Goal: Task Accomplishment & Management: Manage account settings

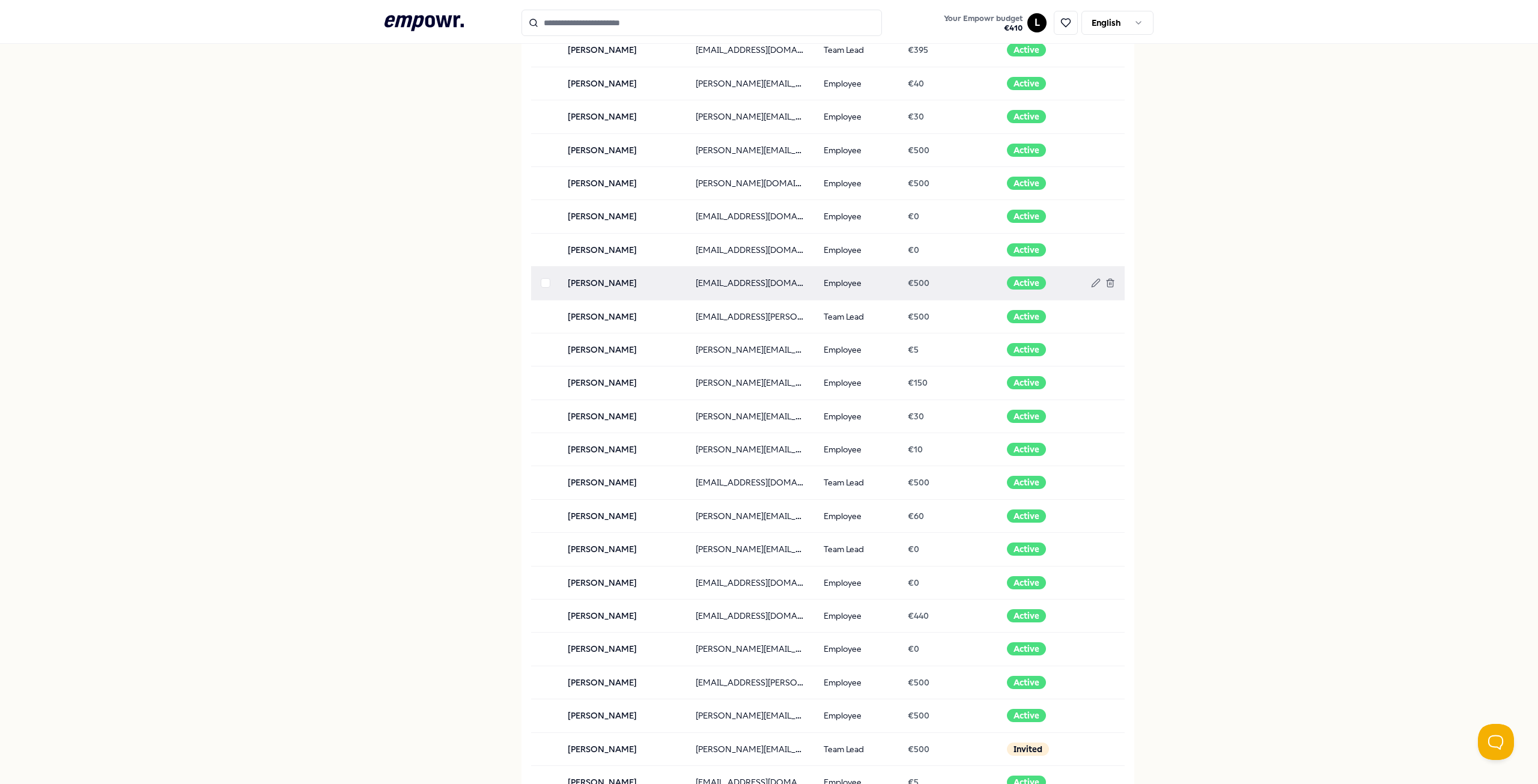
scroll to position [241, 0]
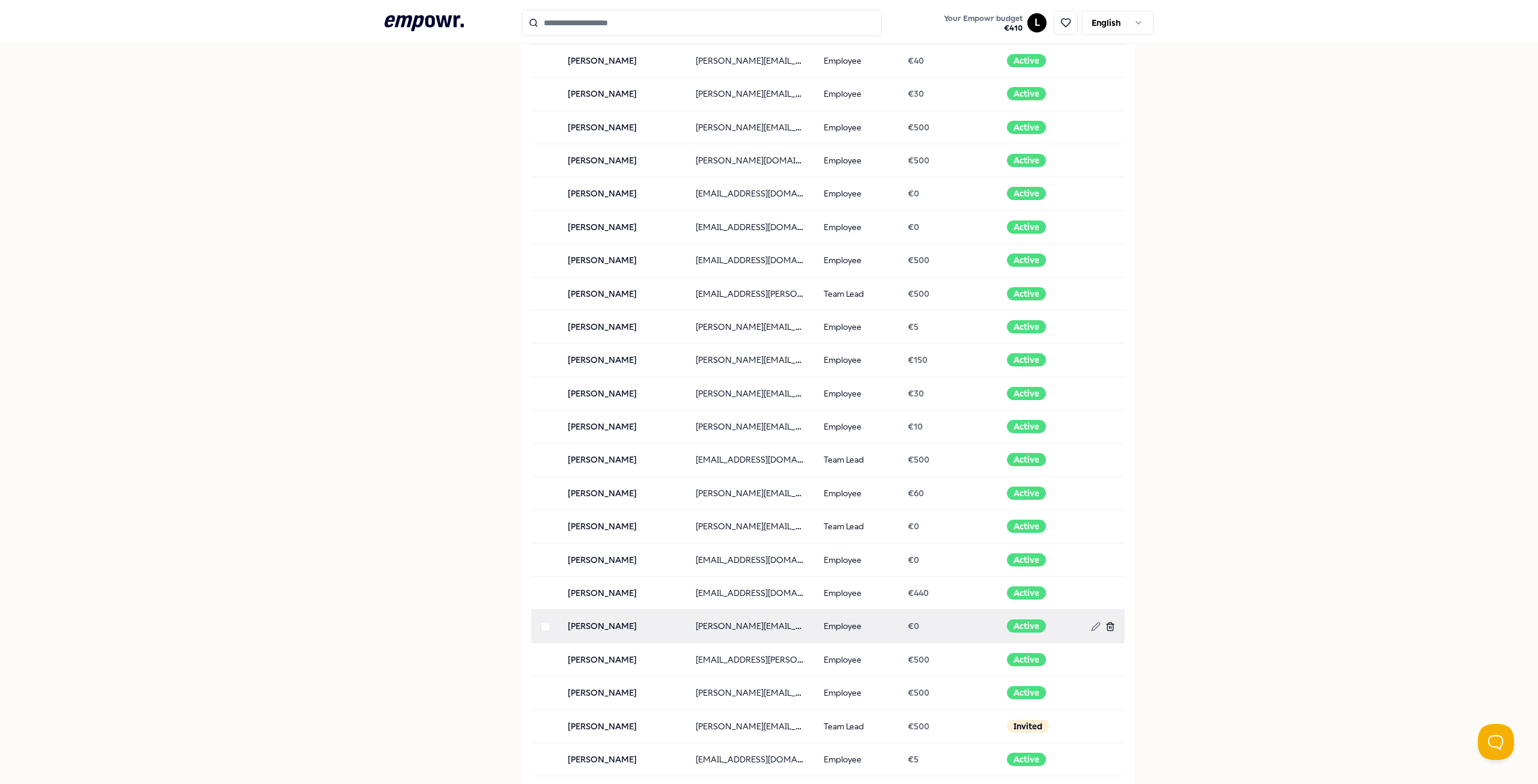
click at [1111, 628] on line at bounding box center [1111, 627] width 0 height 2
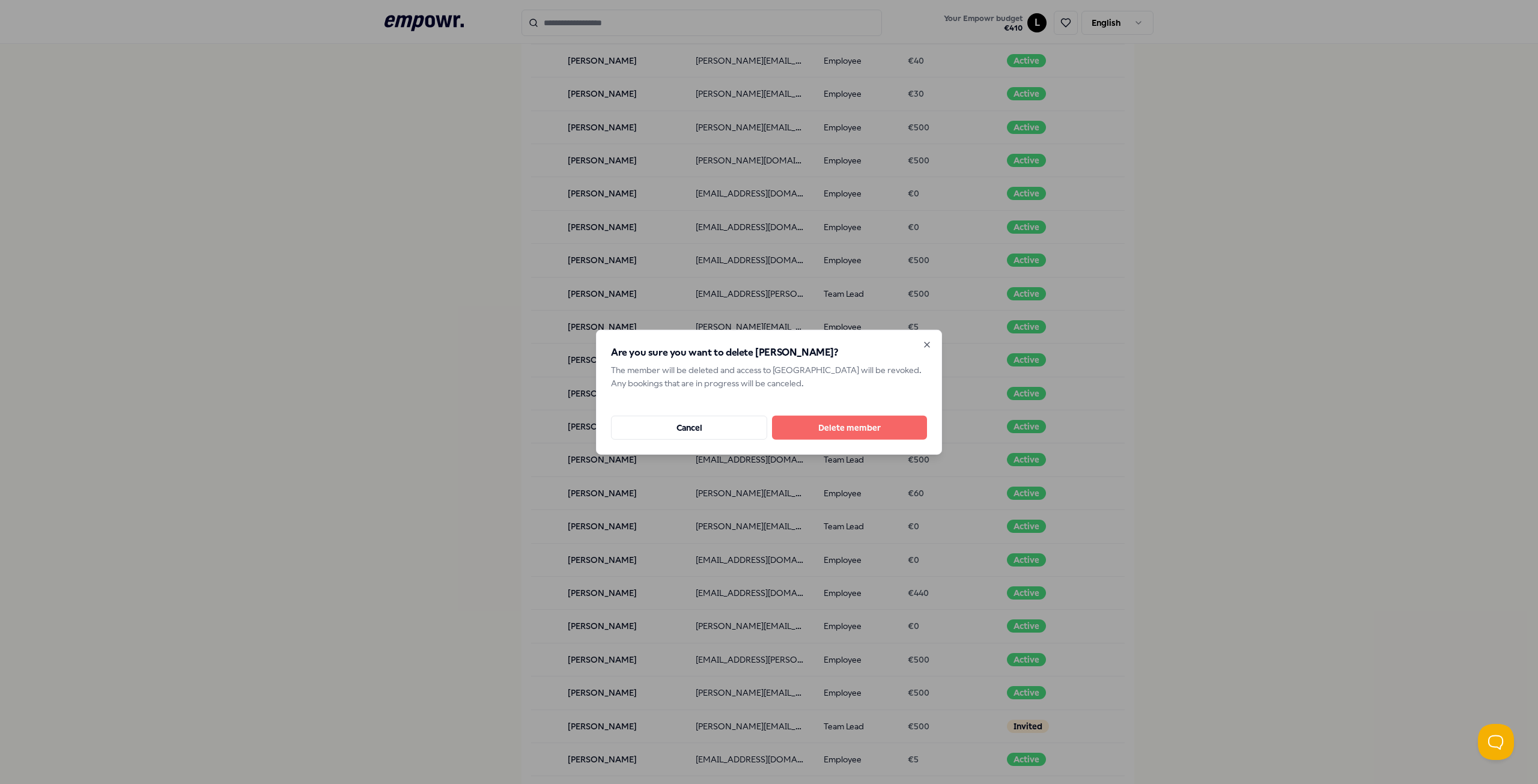
click at [835, 424] on button "Delete member" at bounding box center [850, 427] width 155 height 24
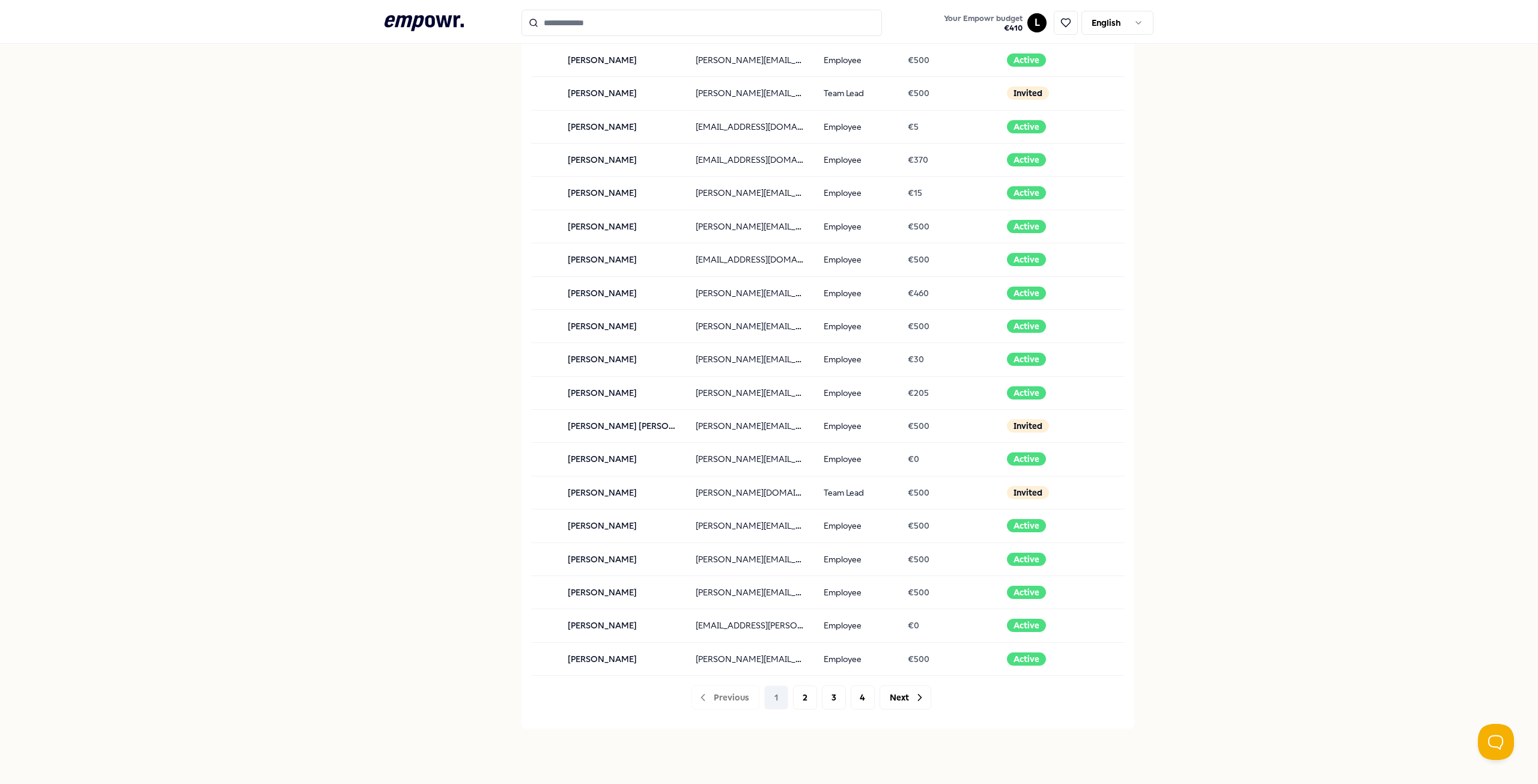
scroll to position [841, 0]
click at [886, 700] on button "Next" at bounding box center [905, 696] width 52 height 24
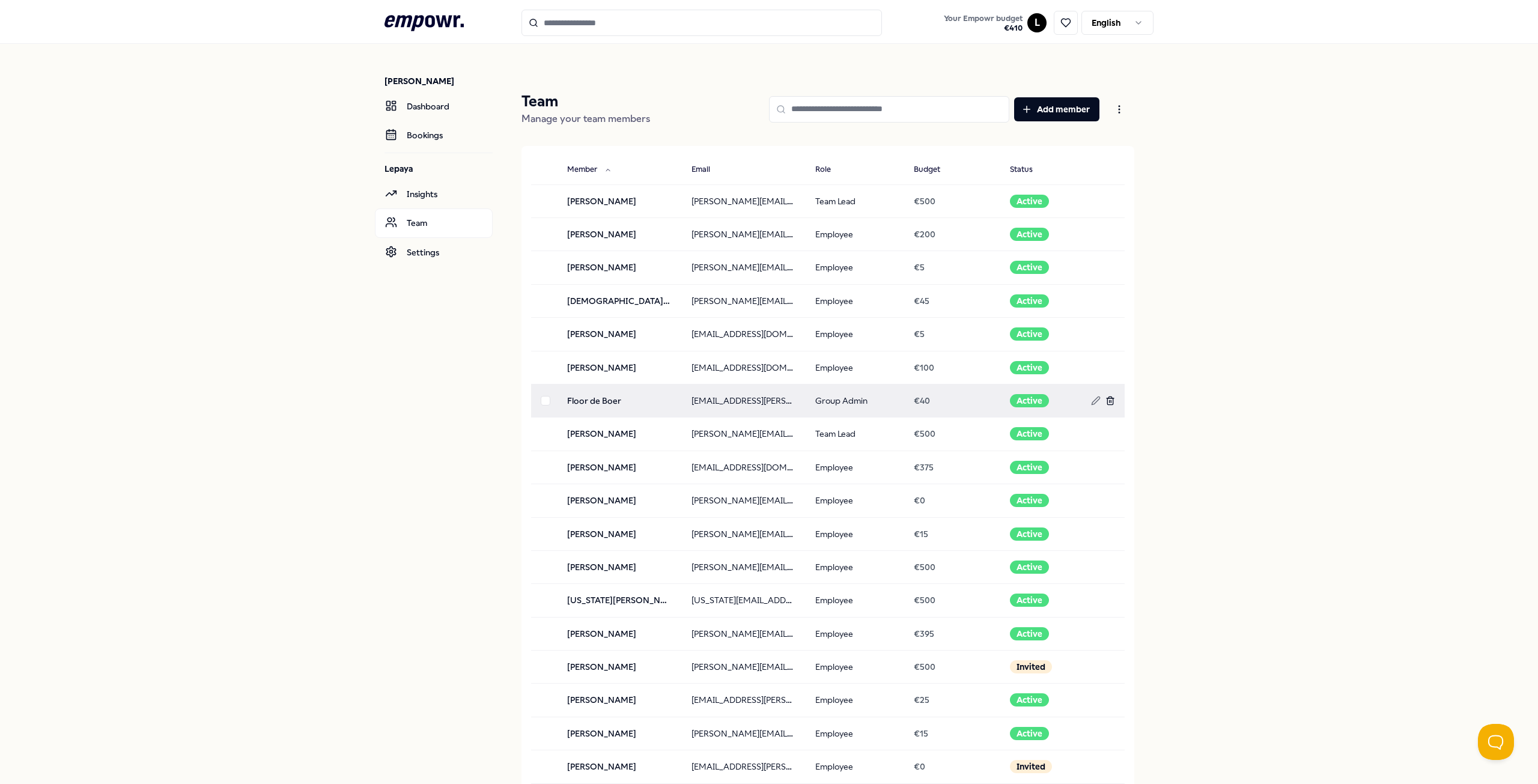
click at [1109, 400] on line at bounding box center [1109, 401] width 0 height 2
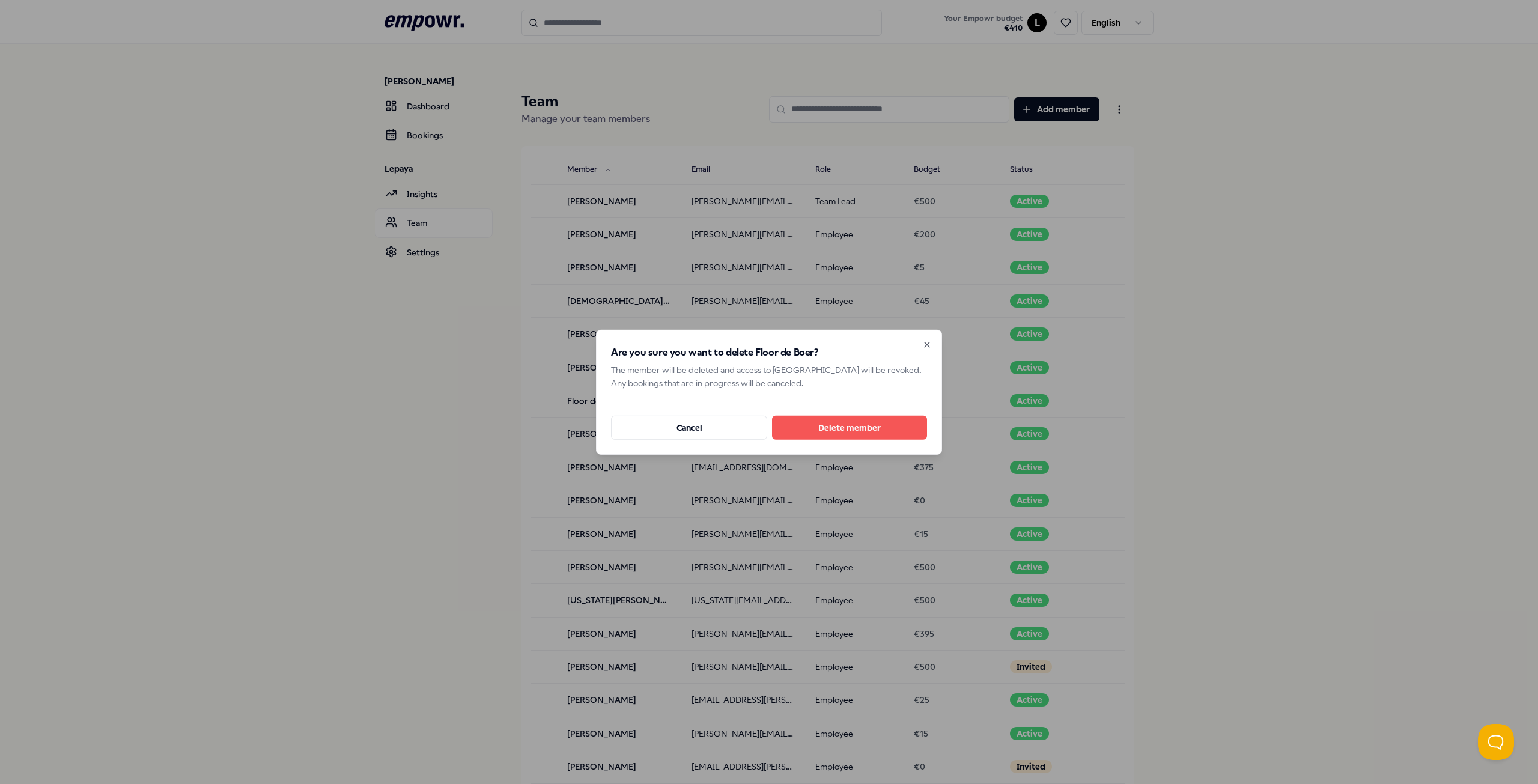
click at [911, 427] on button "Delete member" at bounding box center [850, 427] width 155 height 24
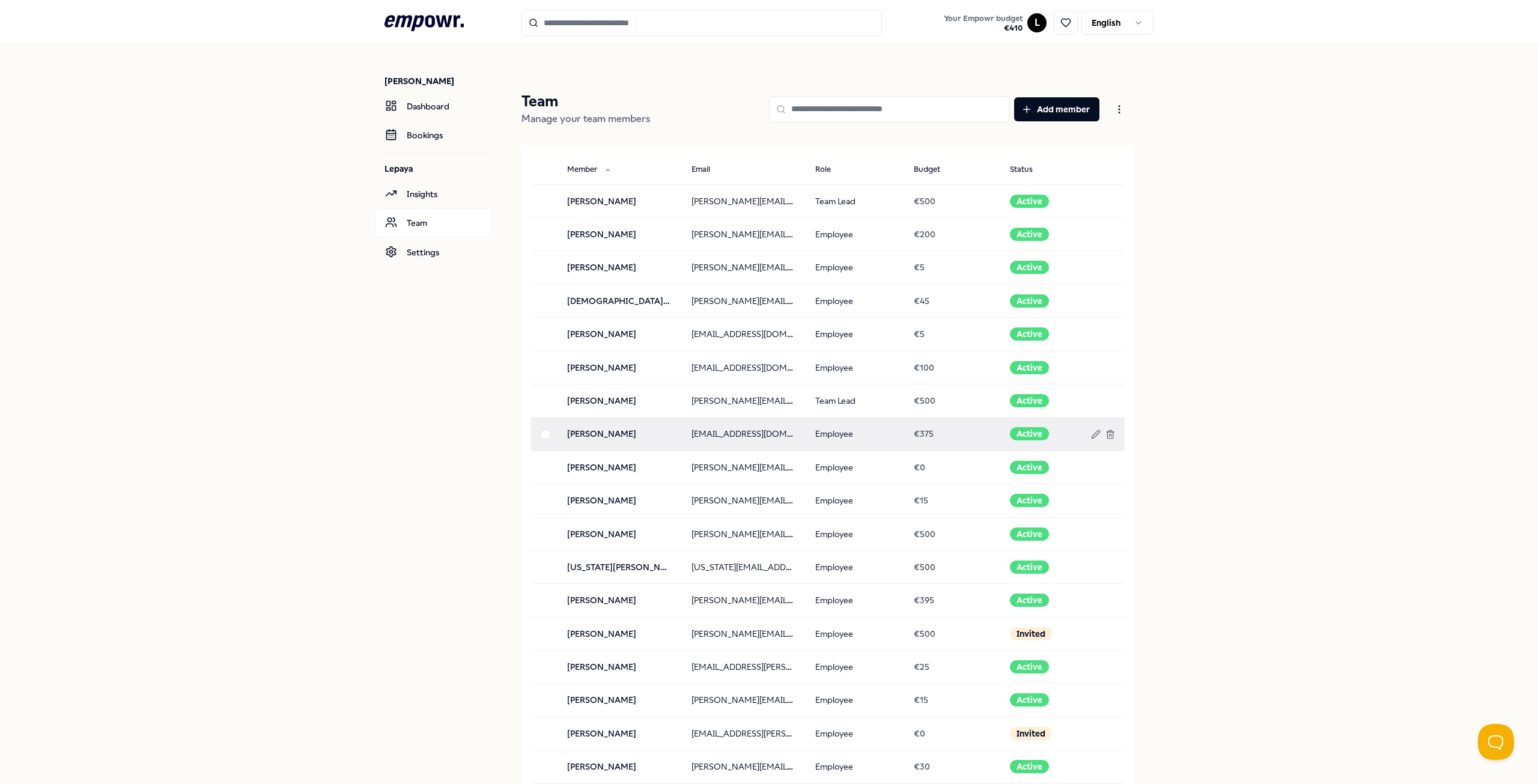
click at [540, 439] on td at bounding box center [544, 434] width 26 height 33
click at [541, 437] on button "button" at bounding box center [545, 434] width 9 height 9
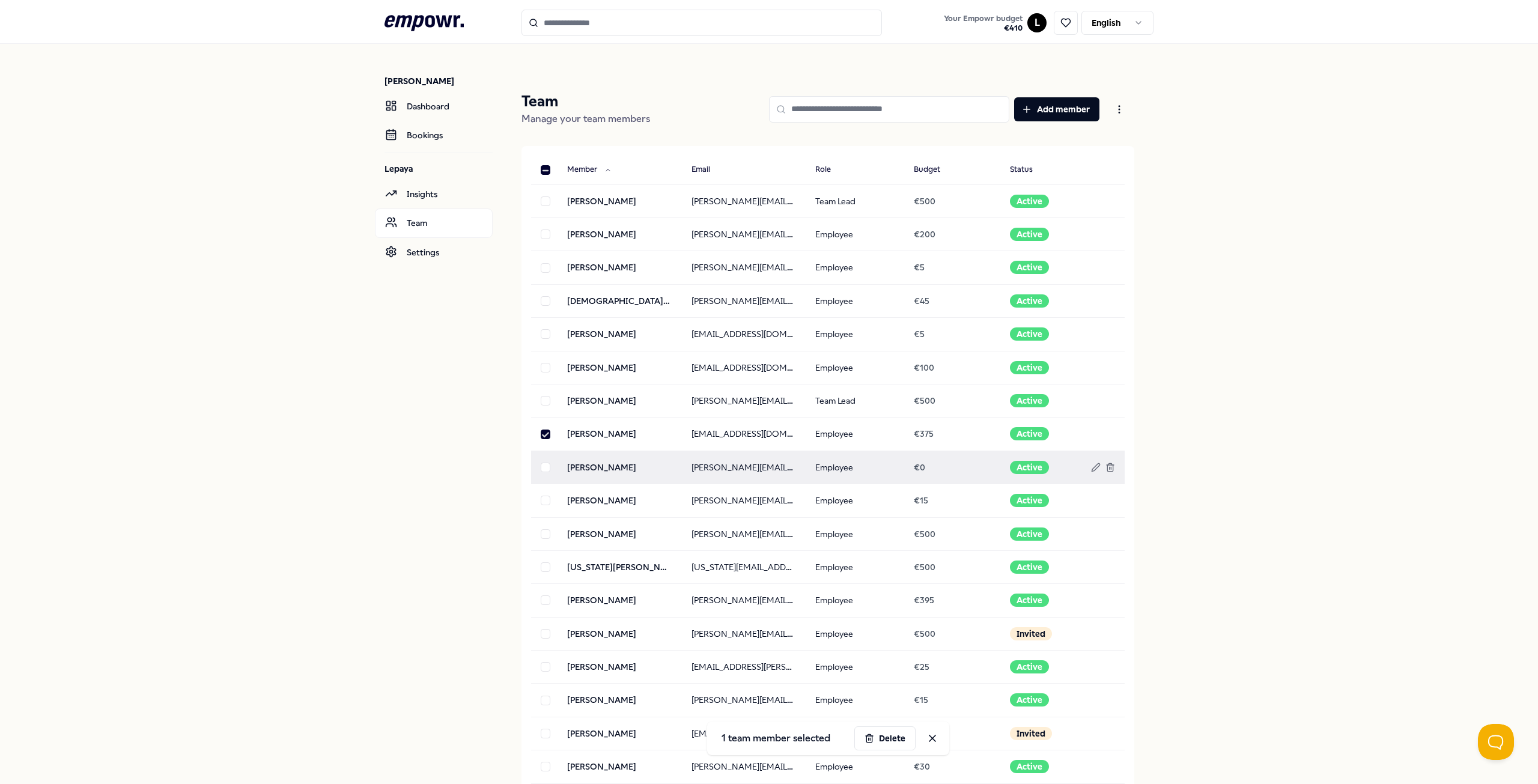
click at [543, 467] on button "button" at bounding box center [545, 467] width 9 height 9
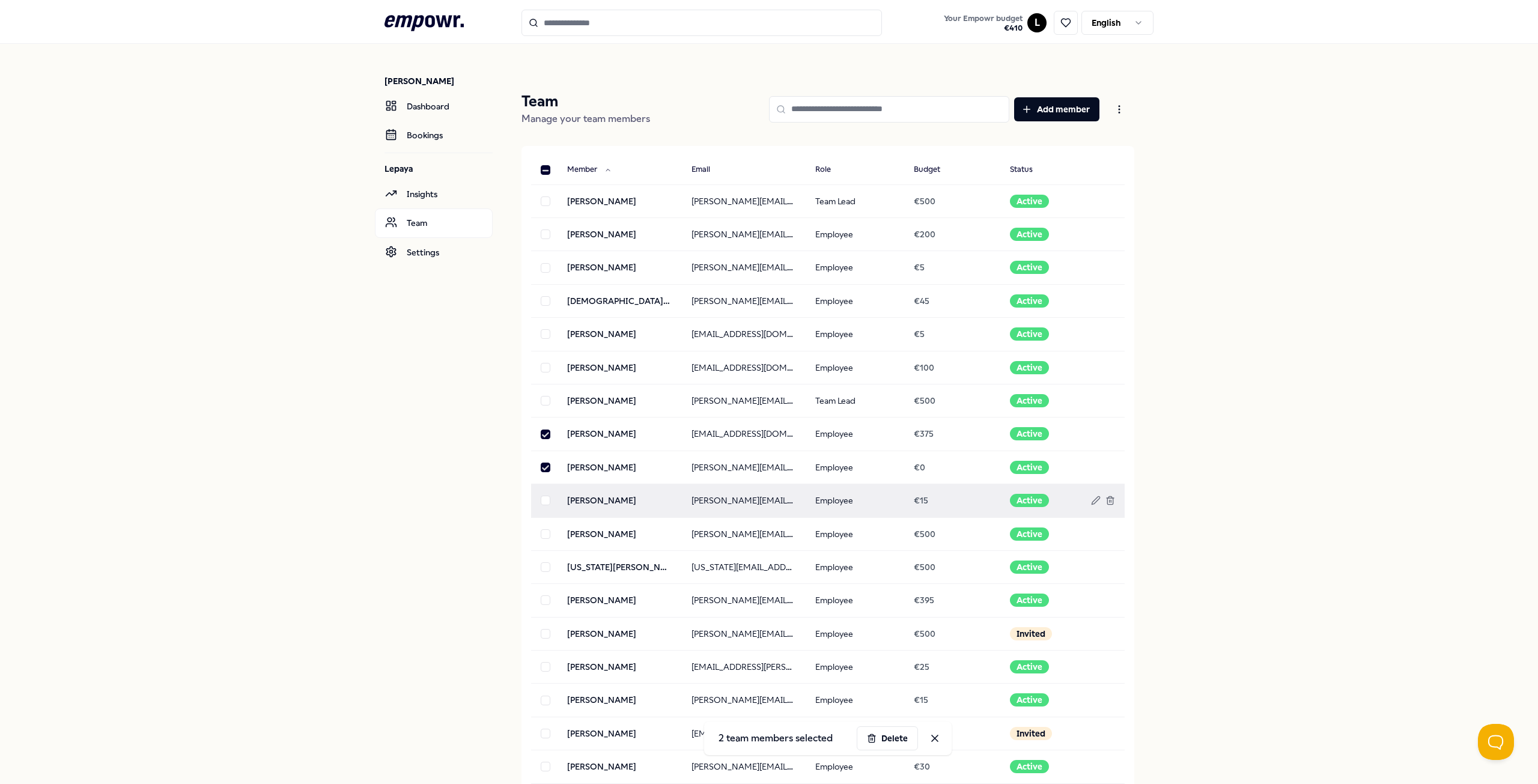
click at [541, 497] on button "button" at bounding box center [545, 500] width 9 height 9
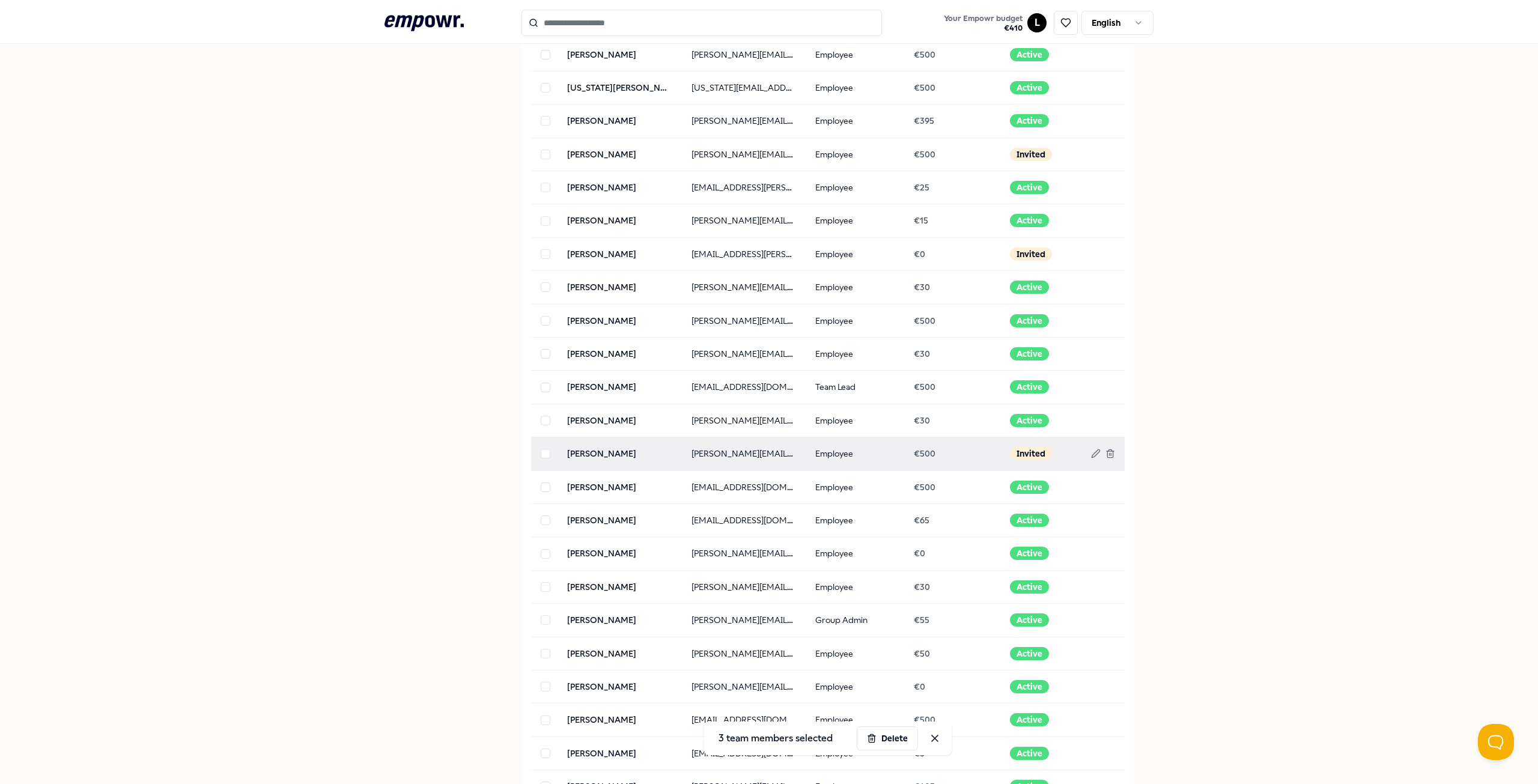
scroll to position [480, 0]
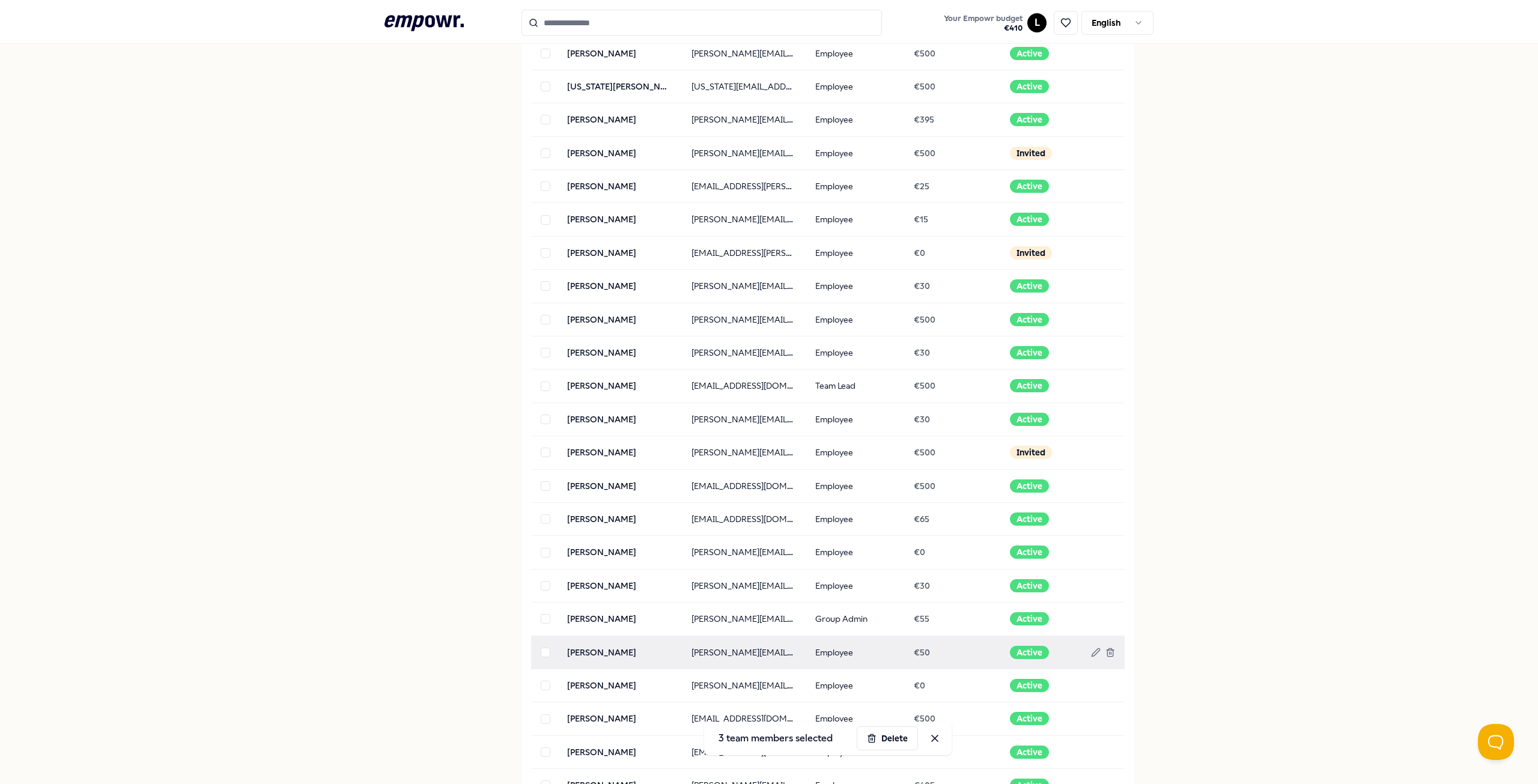
click at [540, 654] on button "button" at bounding box center [545, 652] width 9 height 9
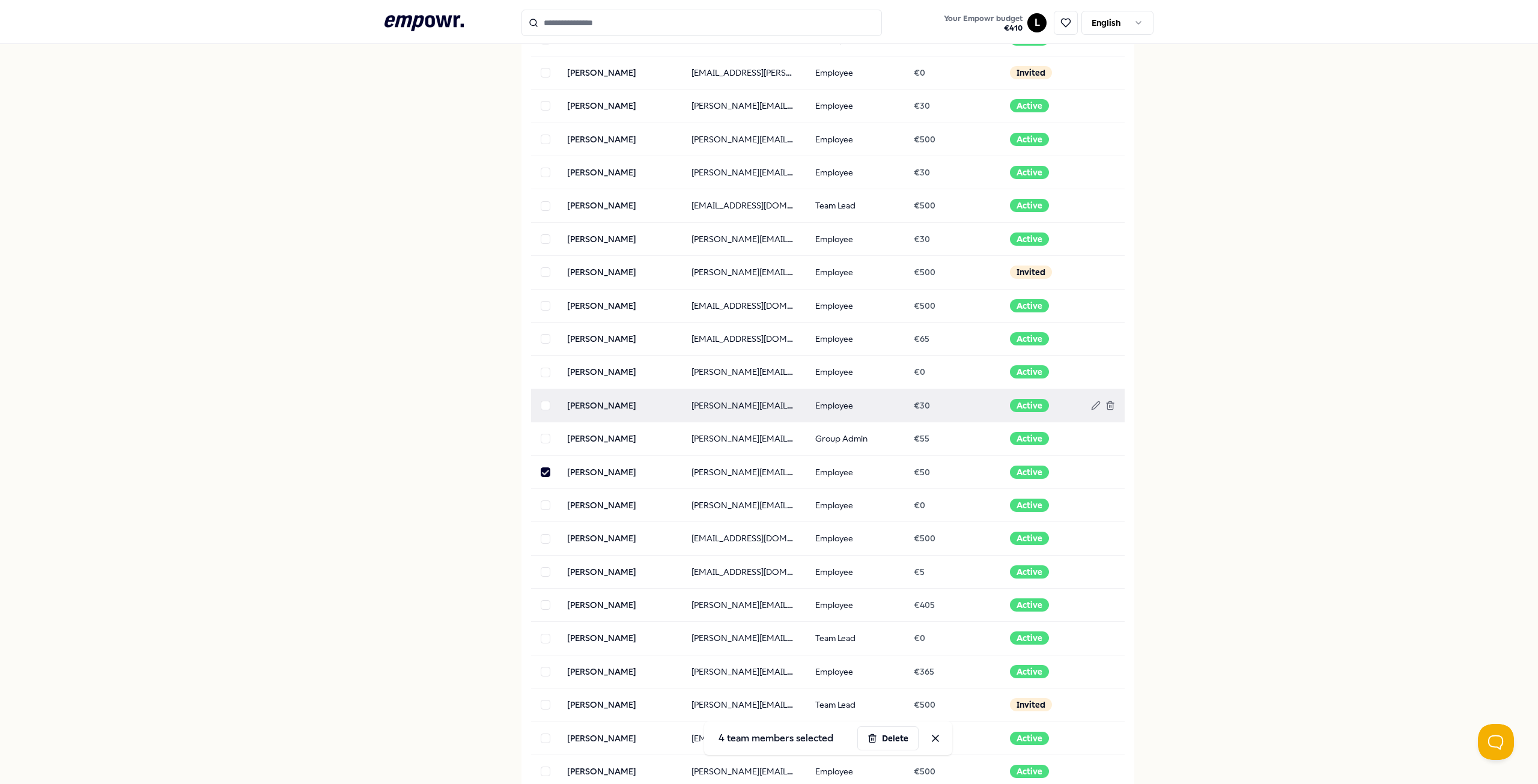
scroll to position [721, 0]
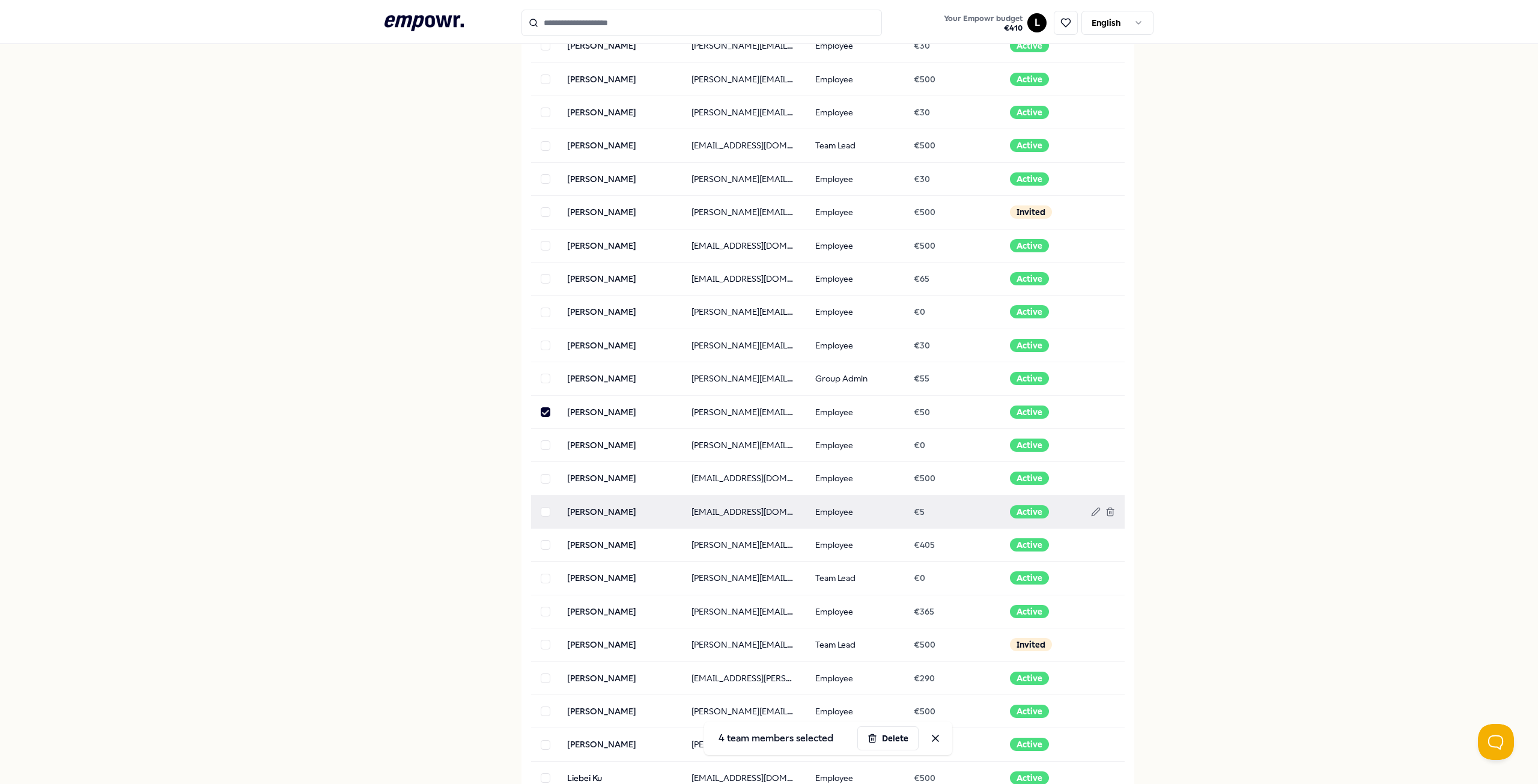
click at [544, 510] on button "button" at bounding box center [545, 512] width 9 height 9
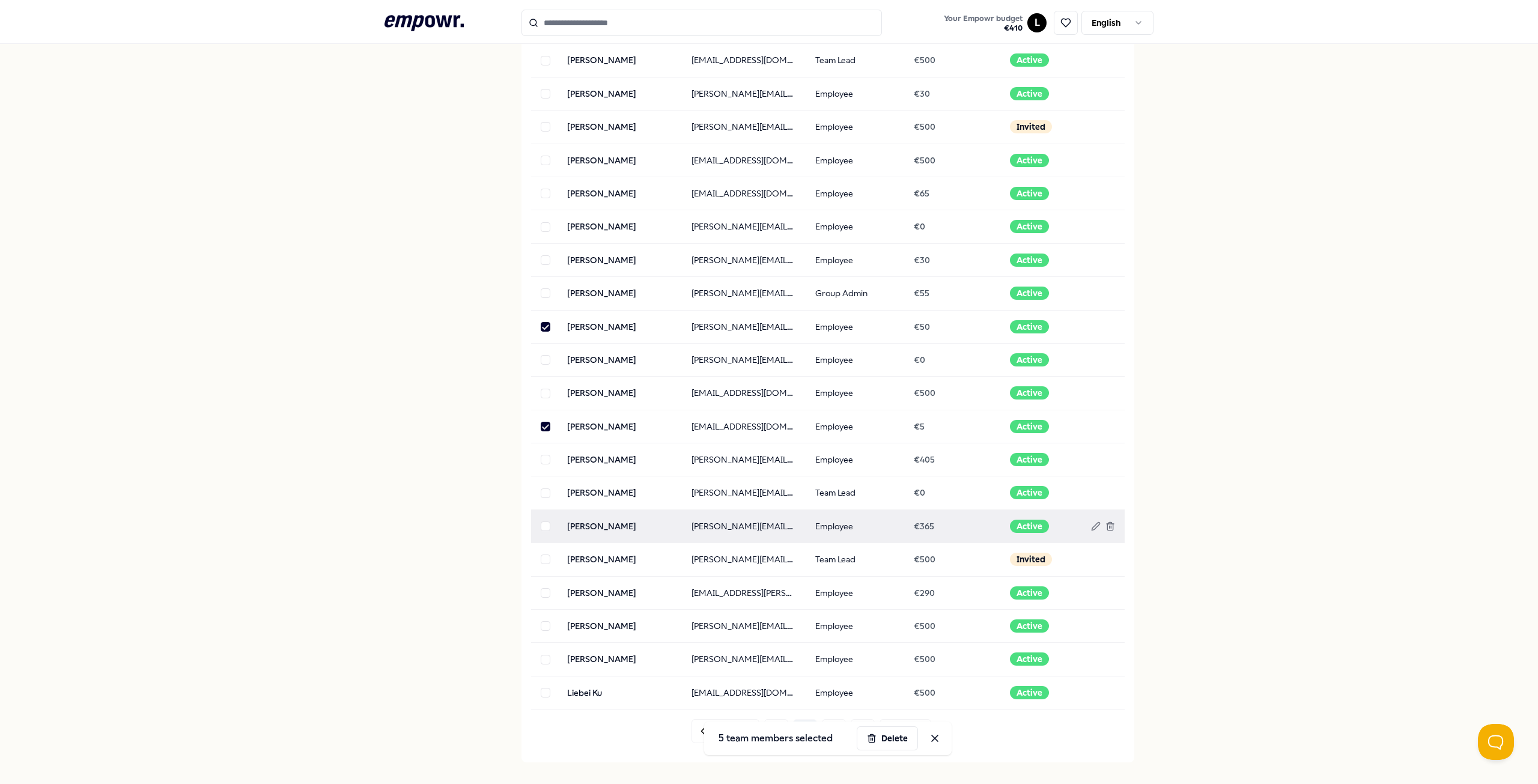
scroll to position [841, 0]
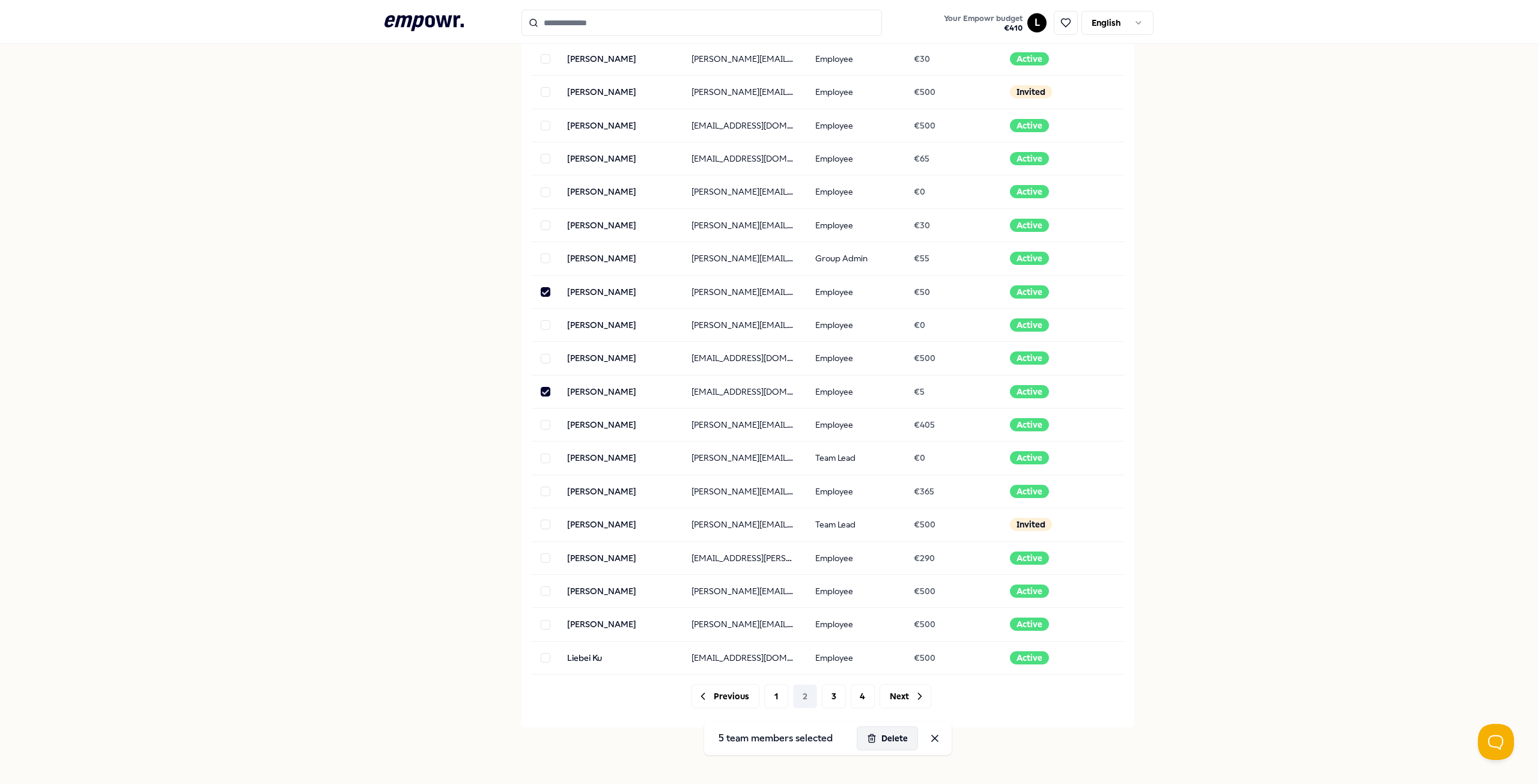
click at [887, 739] on button "Delete" at bounding box center [887, 738] width 61 height 24
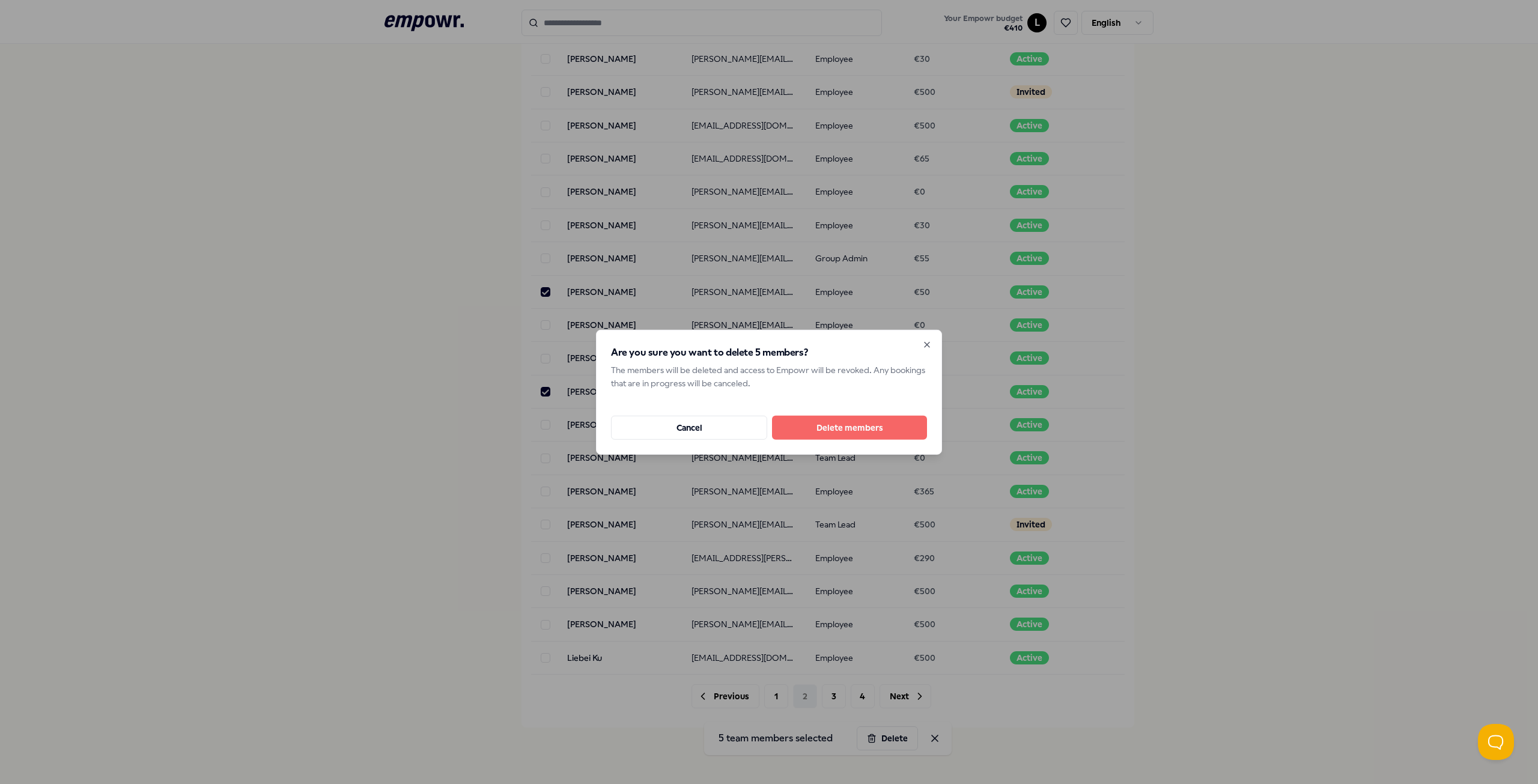
click at [846, 430] on button "Delete members" at bounding box center [850, 427] width 155 height 24
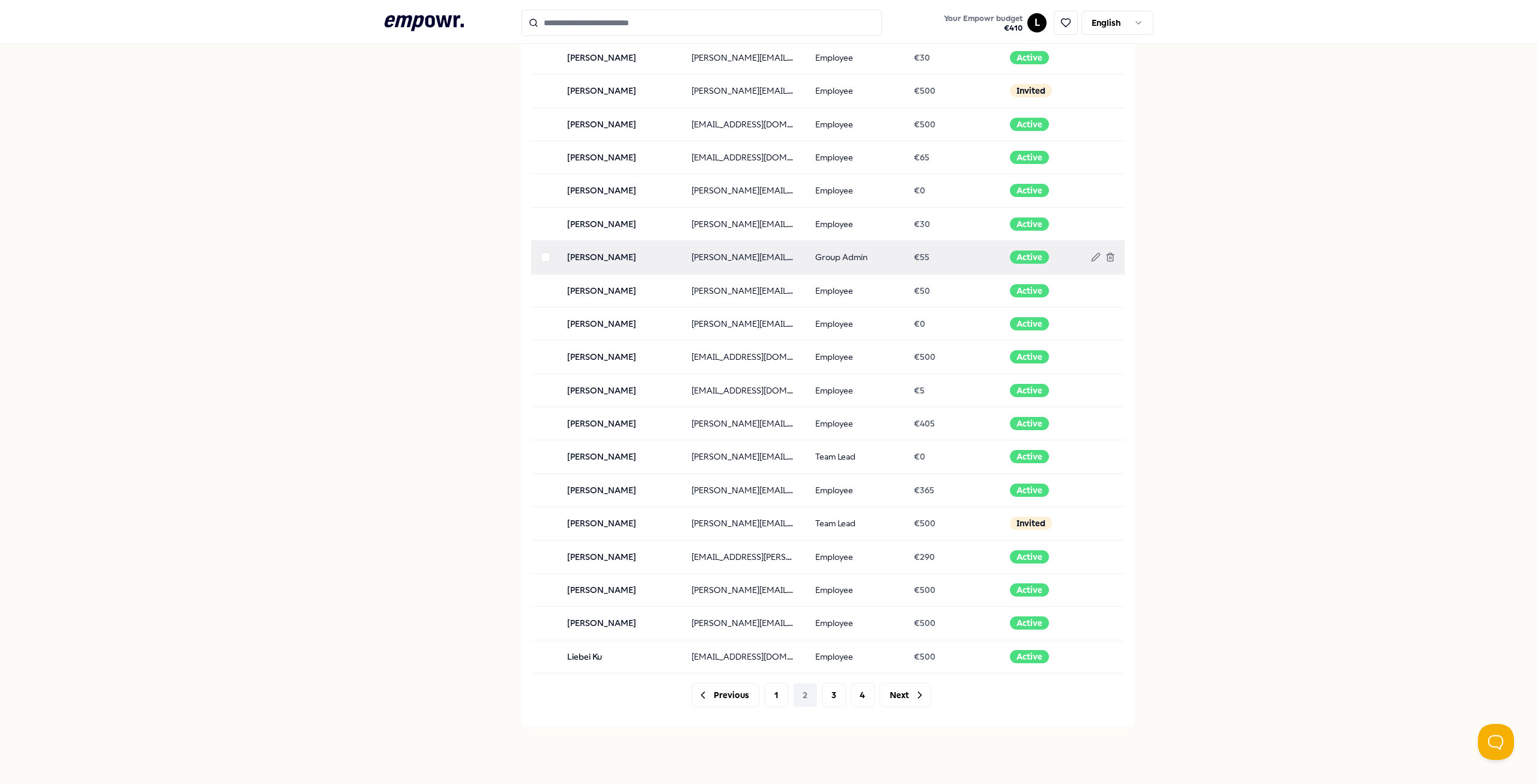
scroll to position [945, 0]
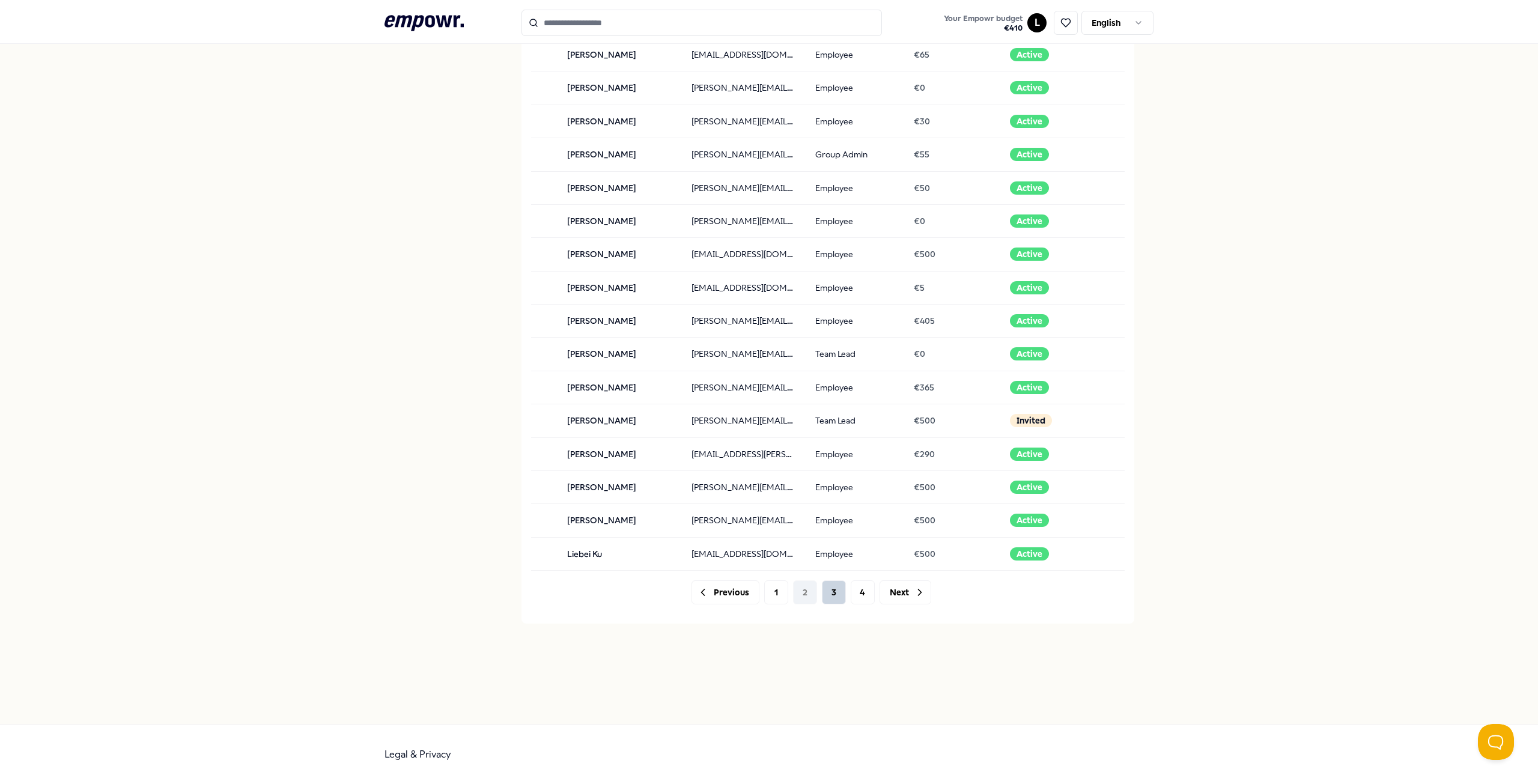
click at [827, 592] on button "3" at bounding box center [834, 592] width 24 height 24
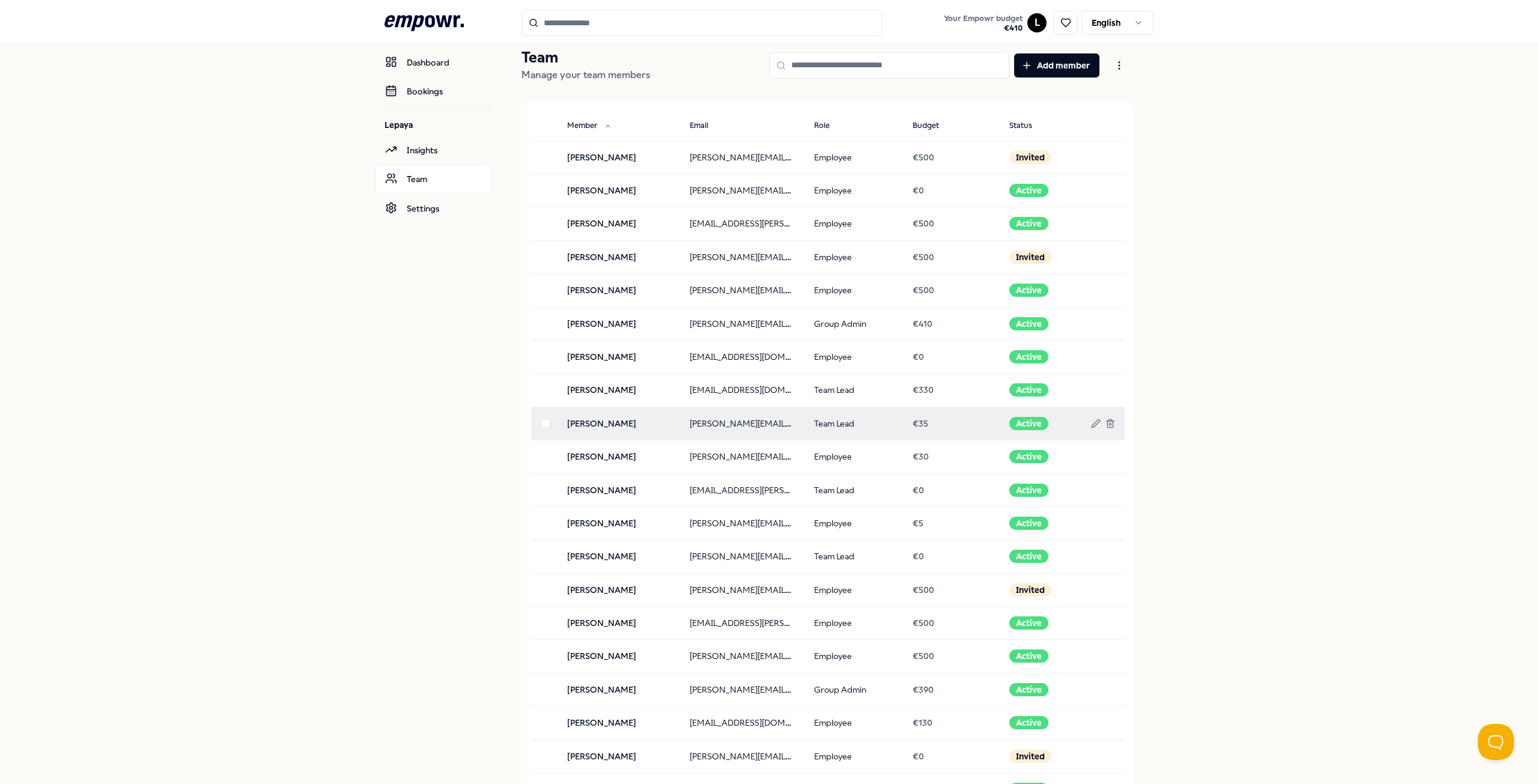
scroll to position [104, 0]
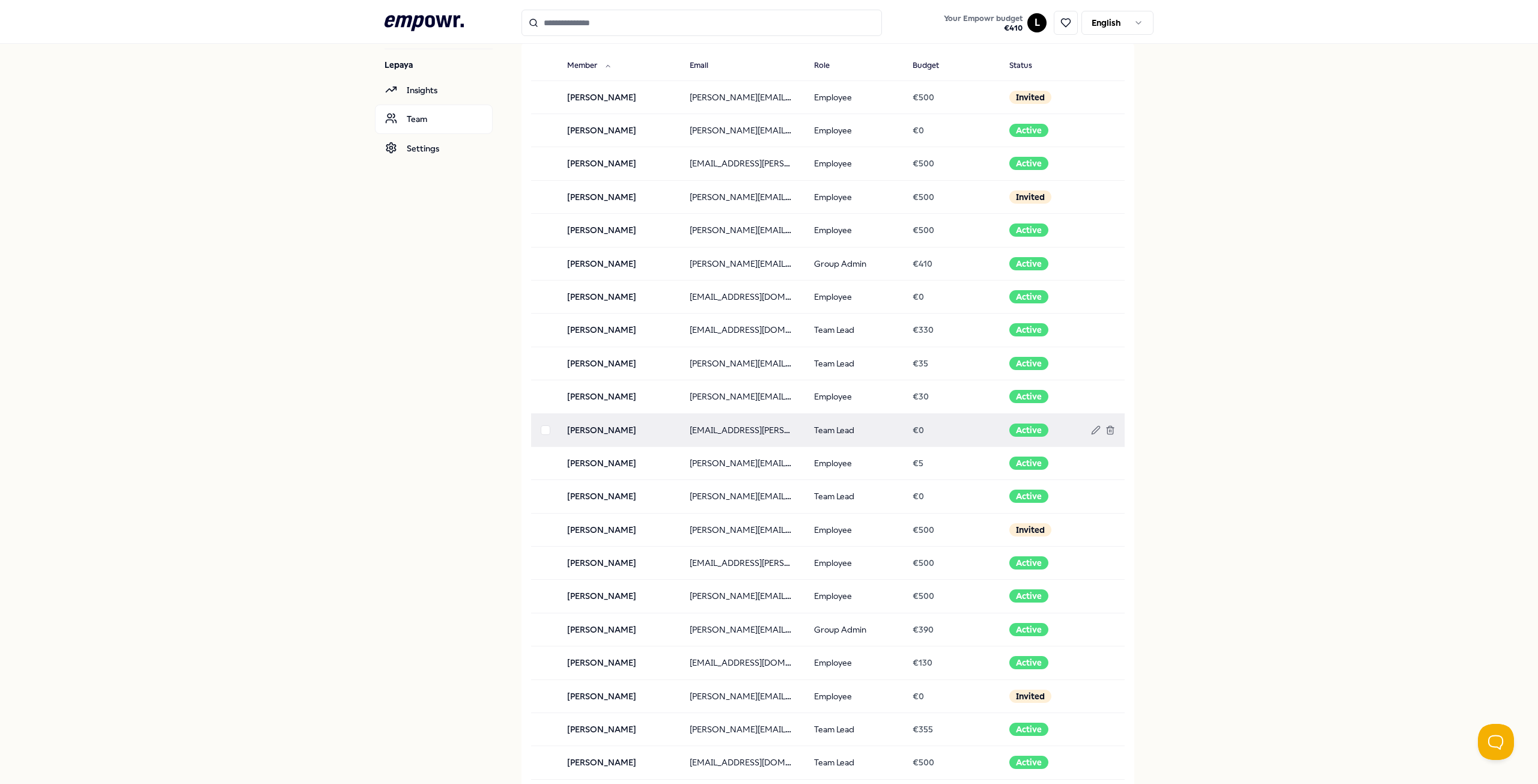
click at [542, 431] on button "button" at bounding box center [545, 430] width 9 height 9
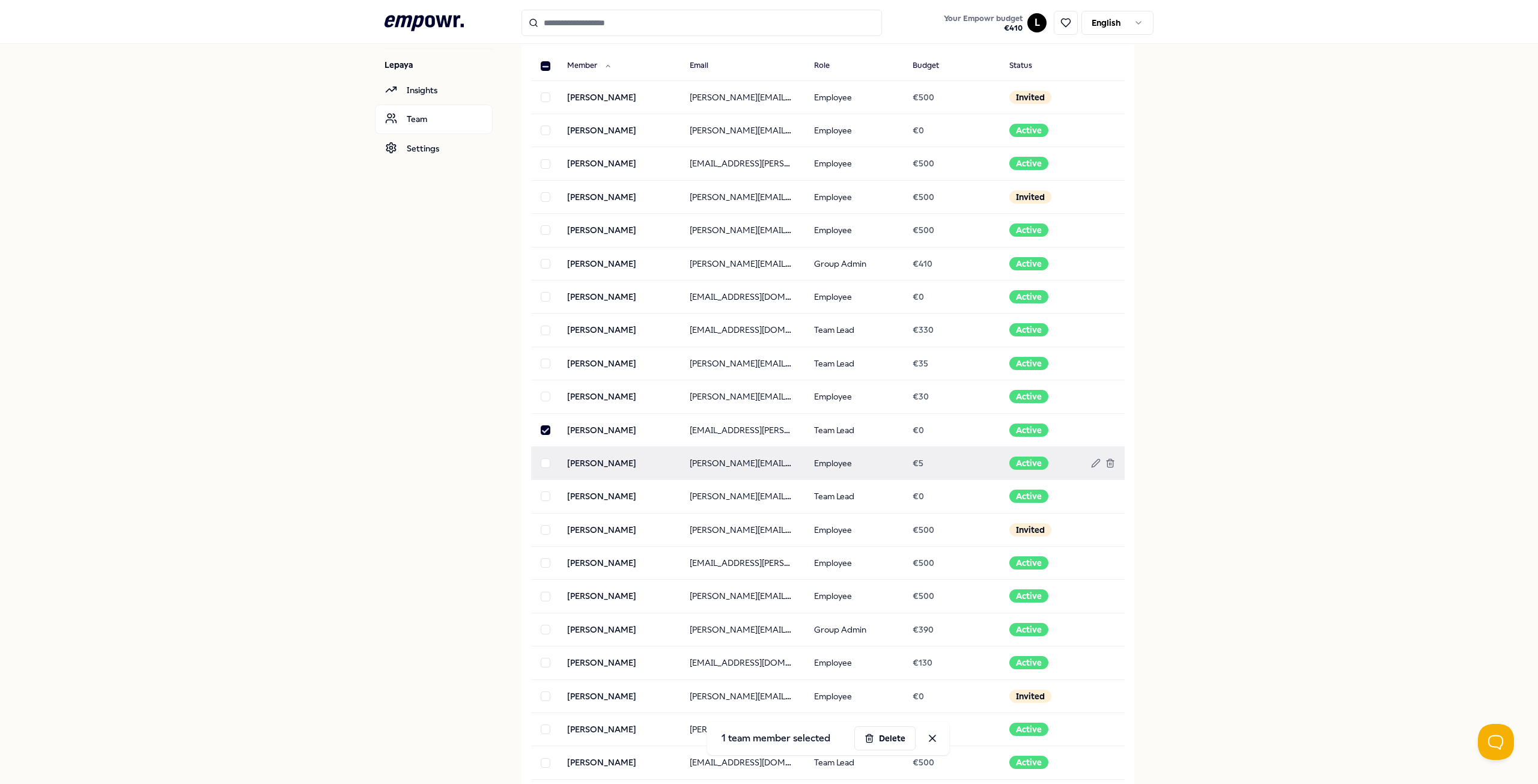
click at [544, 462] on button "button" at bounding box center [545, 463] width 9 height 9
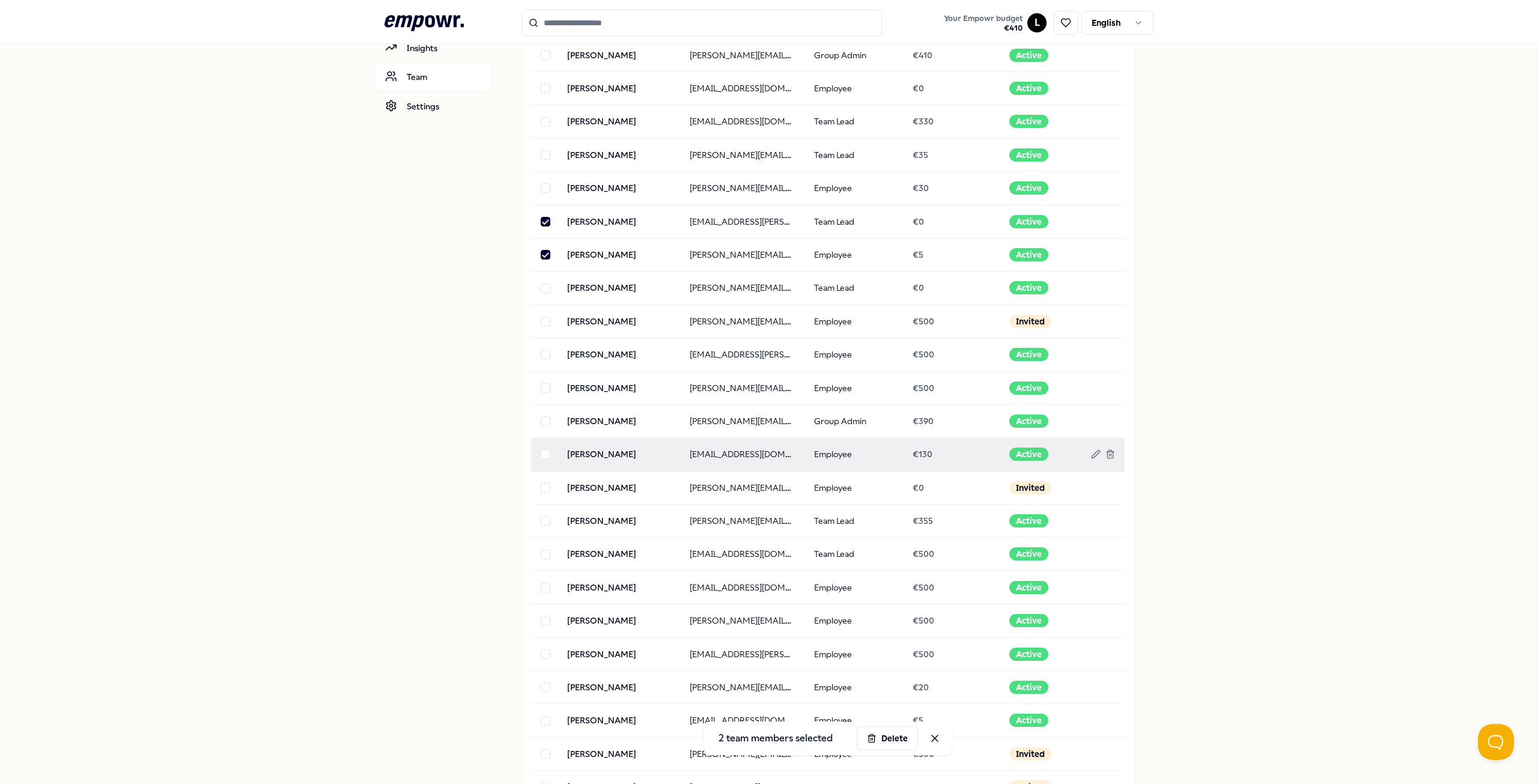
scroll to position [164, 0]
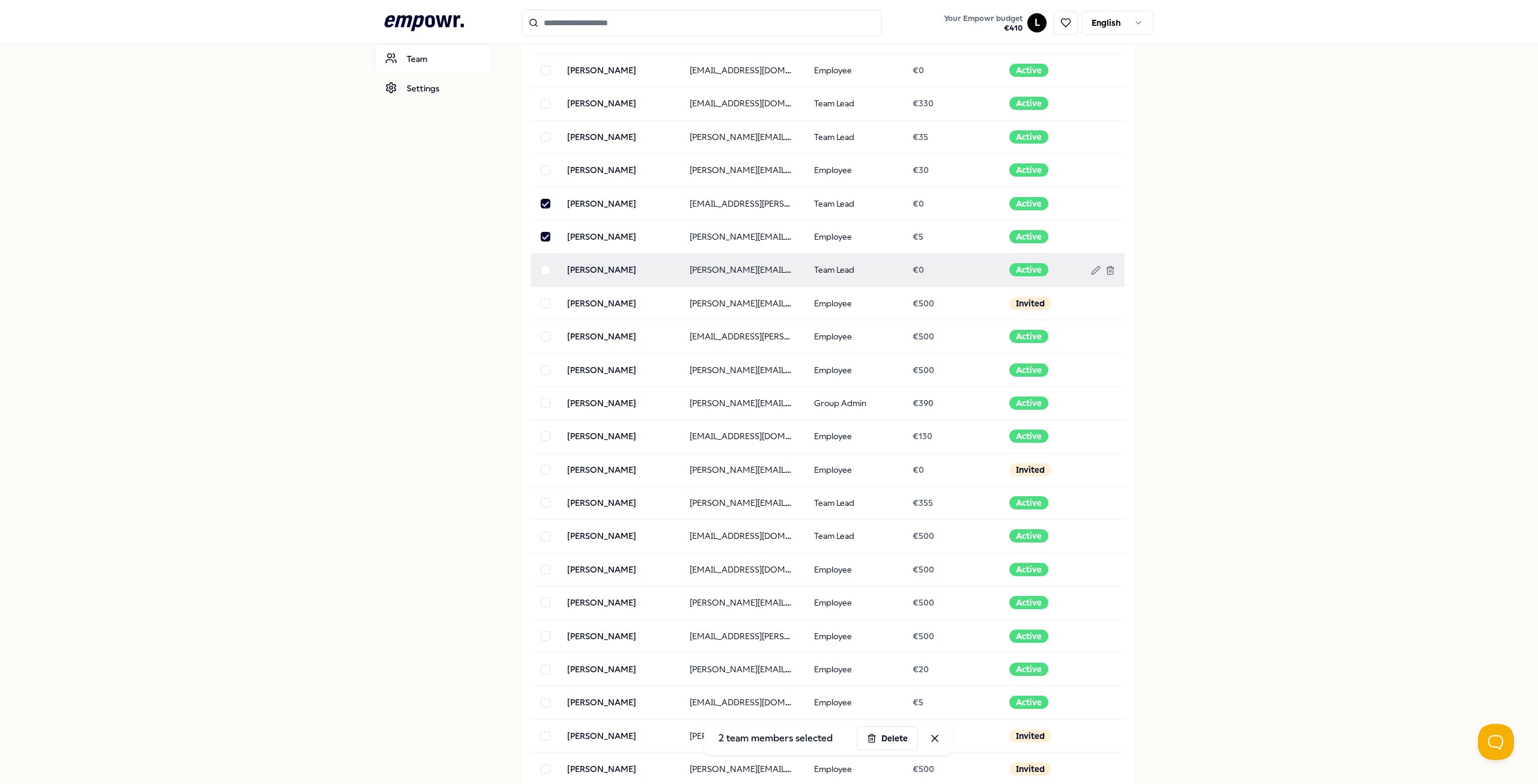
click at [540, 271] on button "button" at bounding box center [545, 270] width 9 height 9
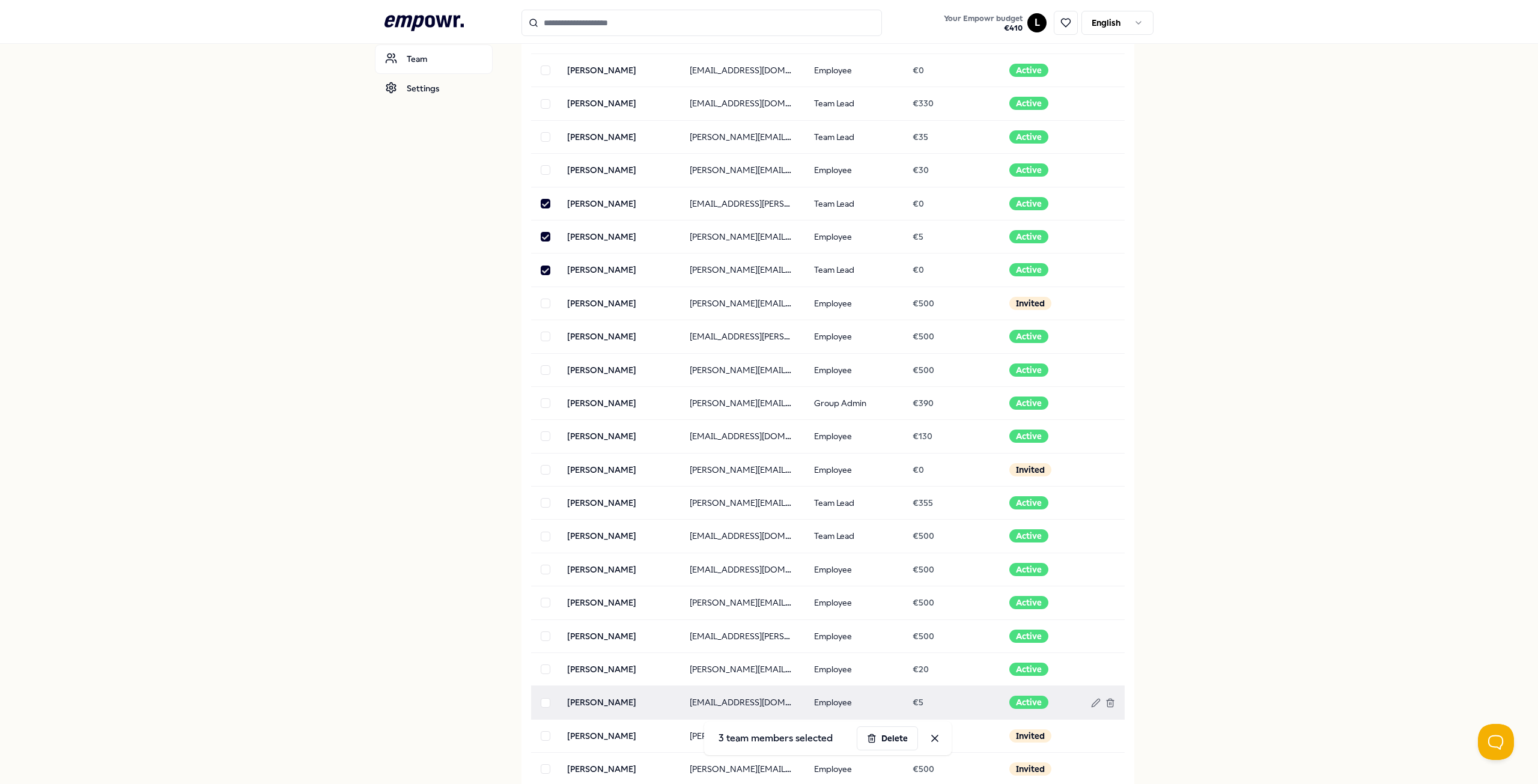
click at [542, 704] on button "button" at bounding box center [545, 702] width 9 height 9
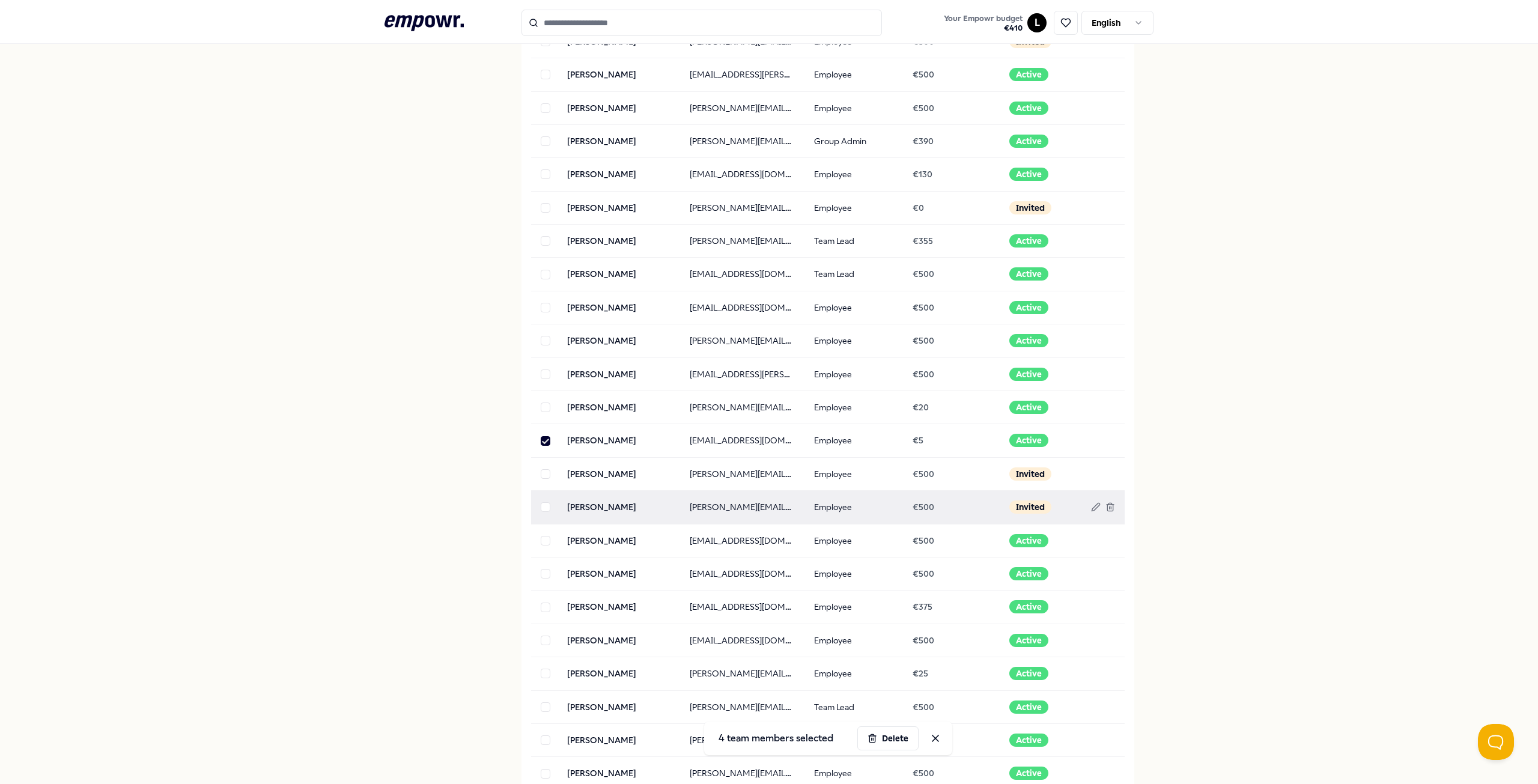
scroll to position [464, 0]
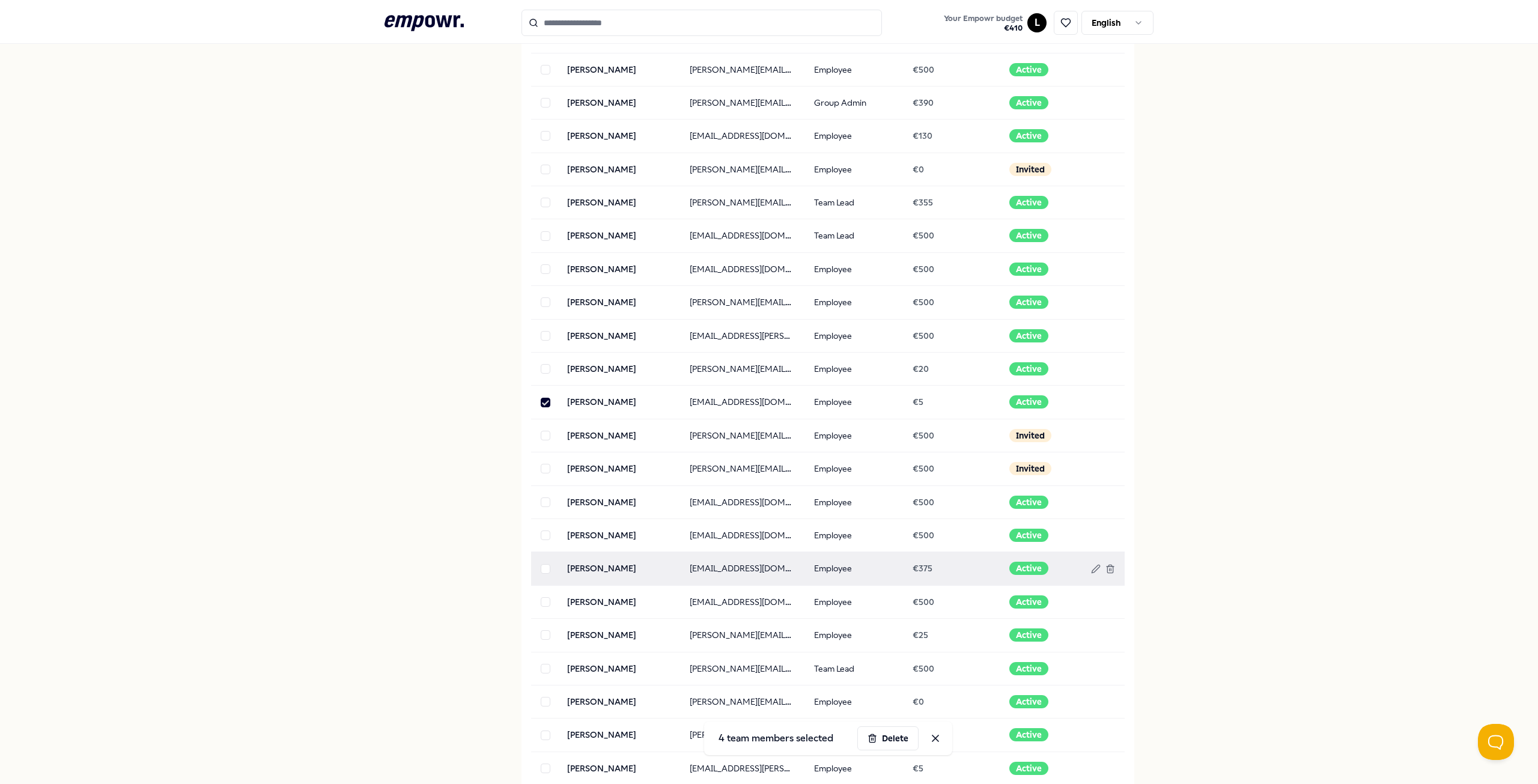
click at [540, 570] on button "button" at bounding box center [545, 568] width 9 height 9
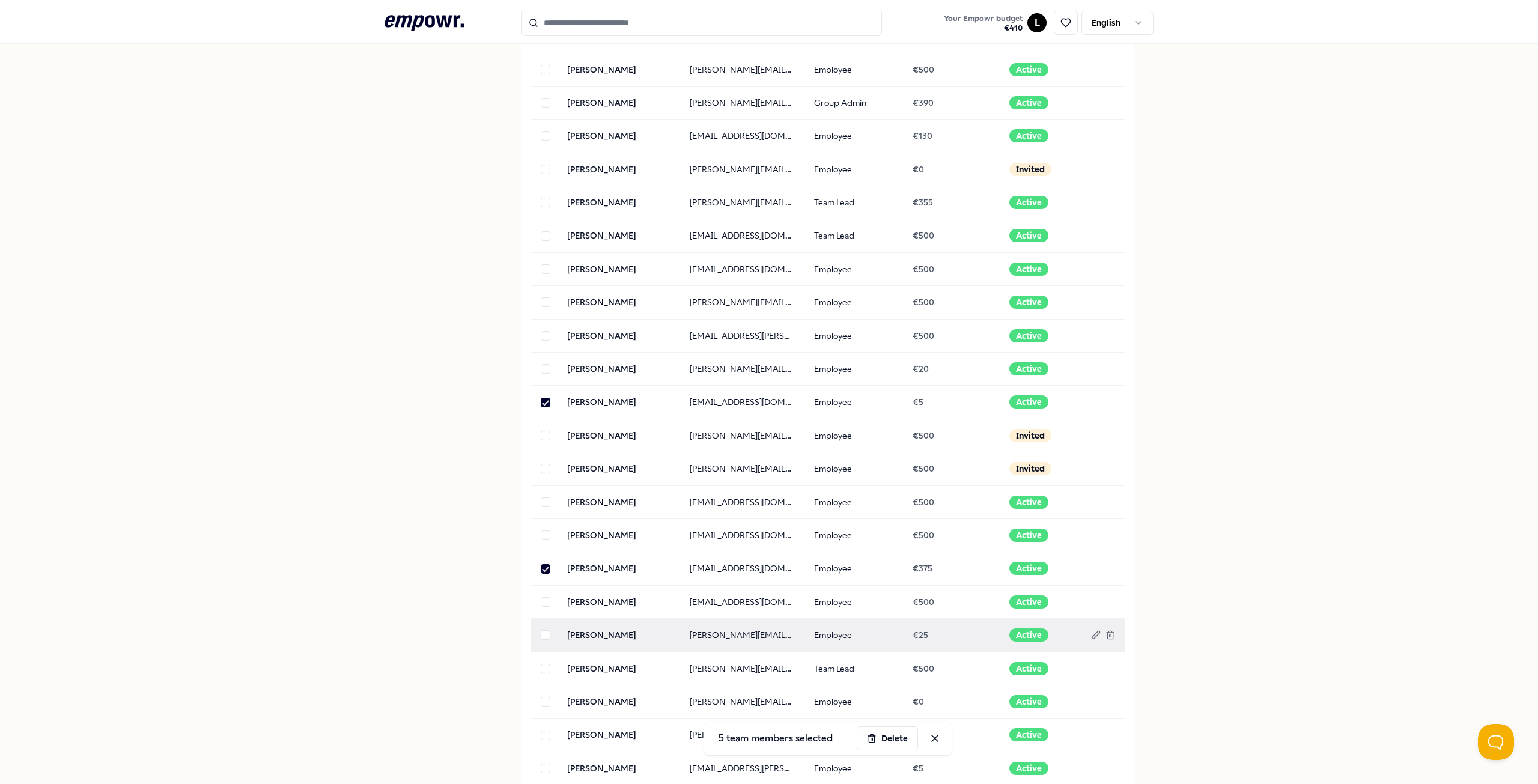
scroll to position [525, 0]
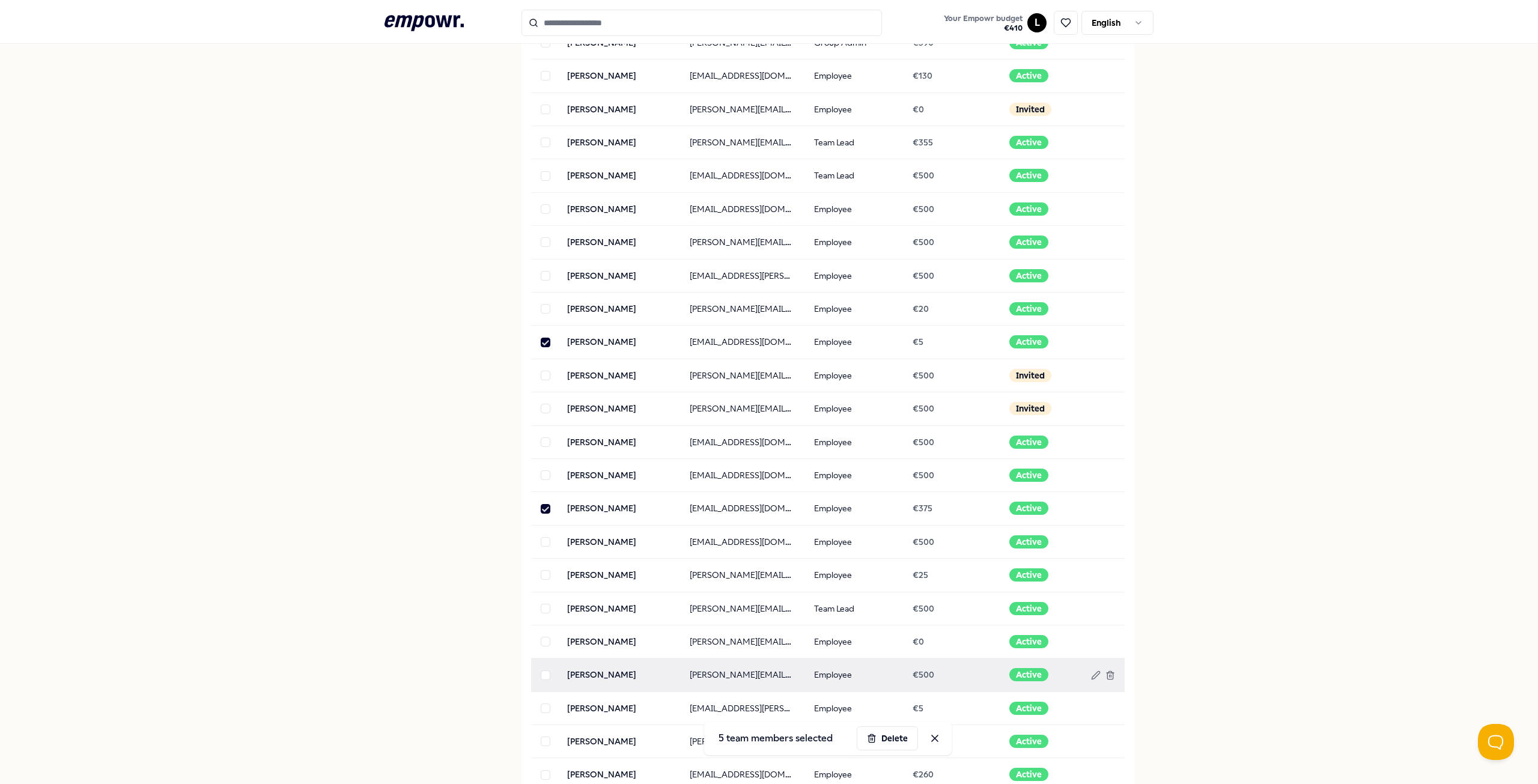
click at [543, 675] on button "button" at bounding box center [545, 675] width 9 height 9
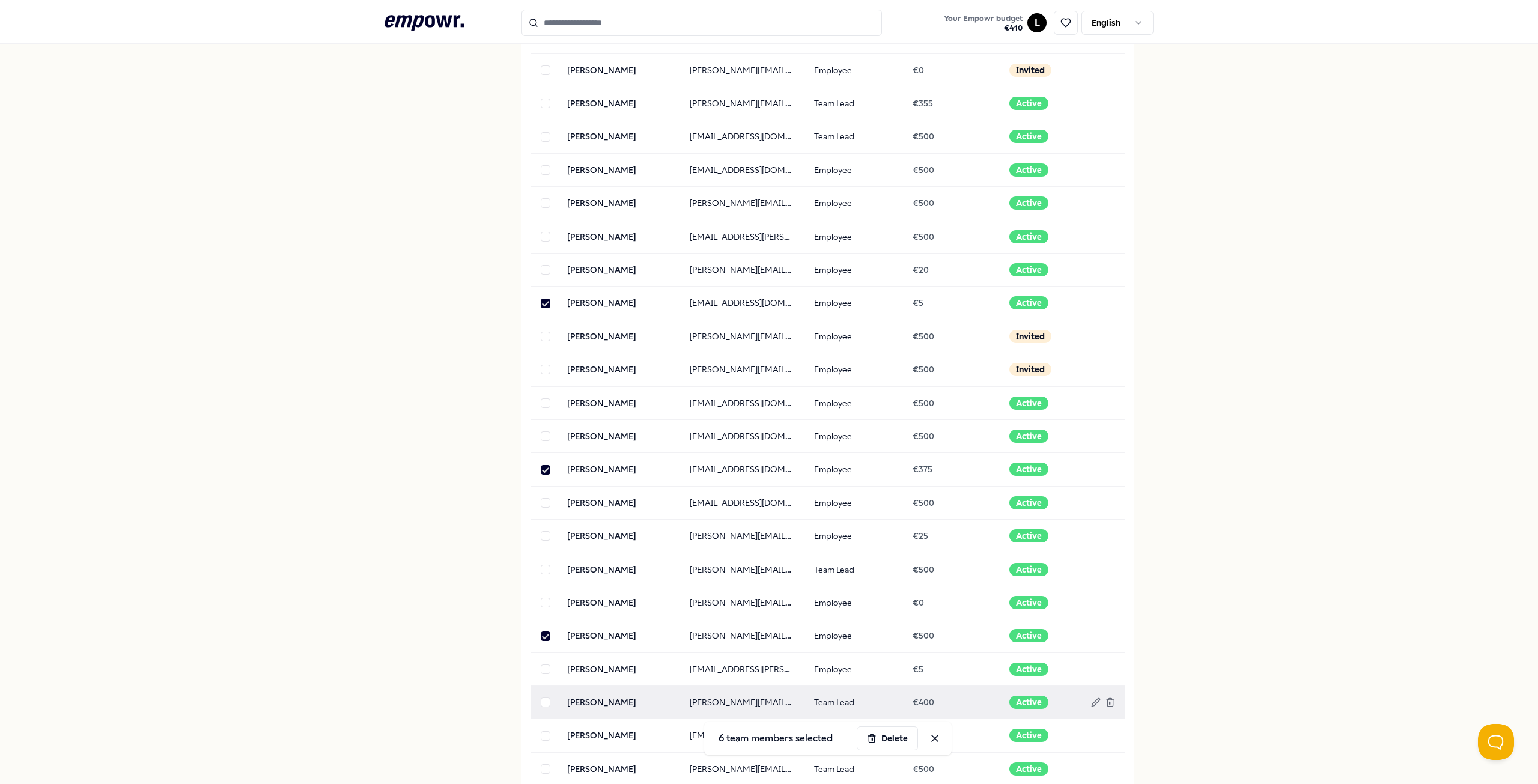
scroll to position [585, 0]
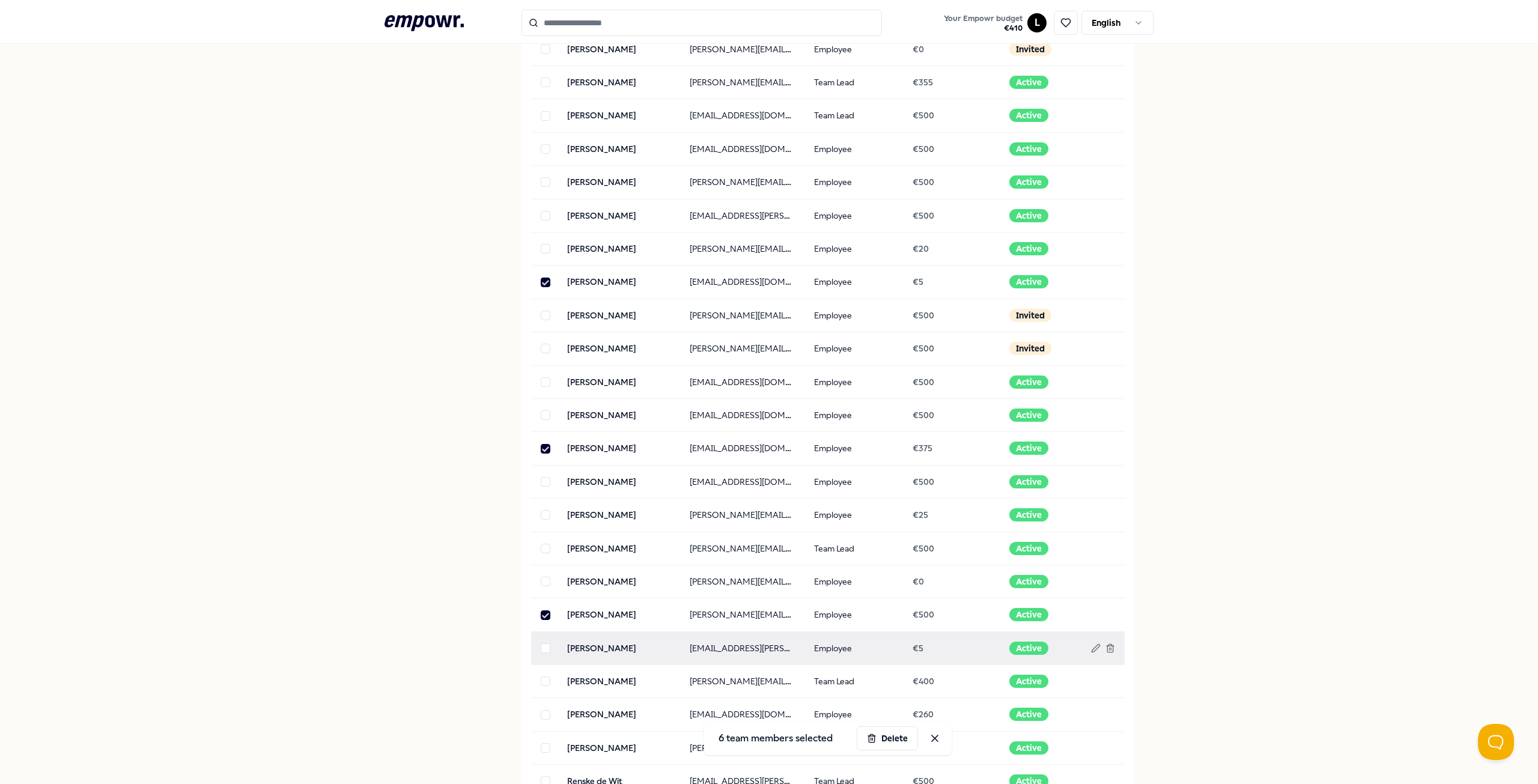
click at [540, 648] on button "button" at bounding box center [545, 648] width 9 height 9
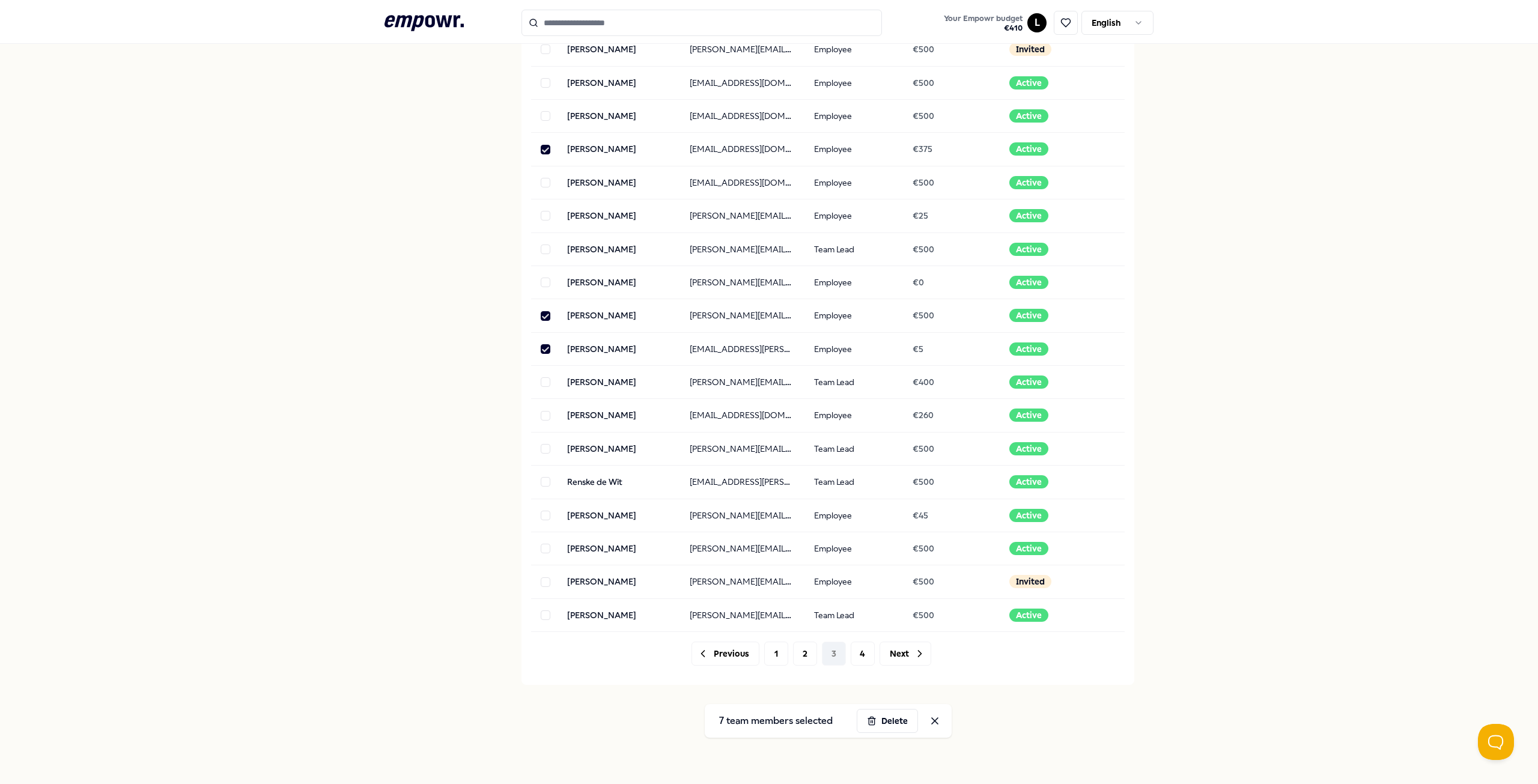
scroll to position [885, 0]
click at [885, 722] on button "Delete" at bounding box center [887, 720] width 61 height 24
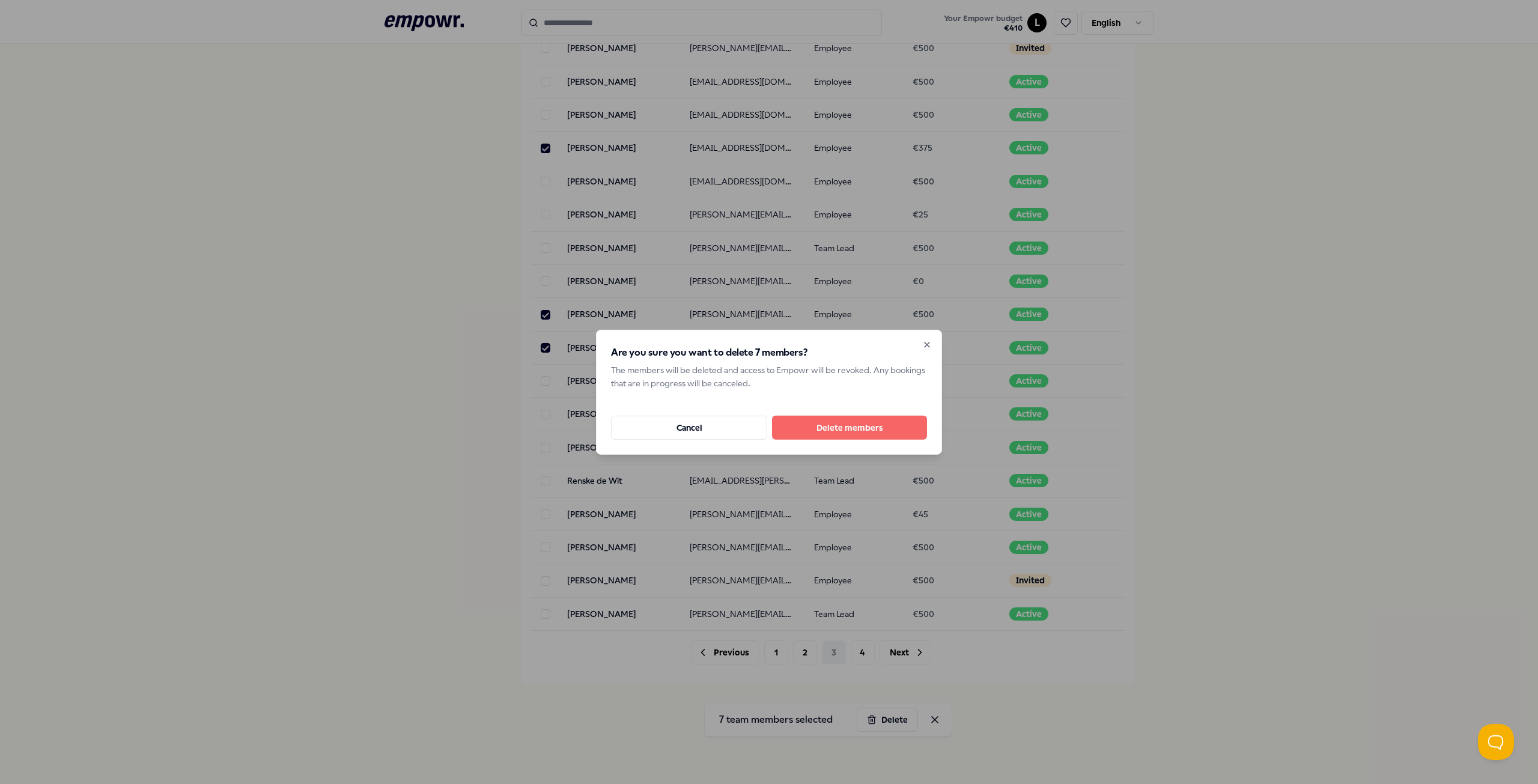
click at [825, 429] on button "Delete members" at bounding box center [850, 427] width 155 height 24
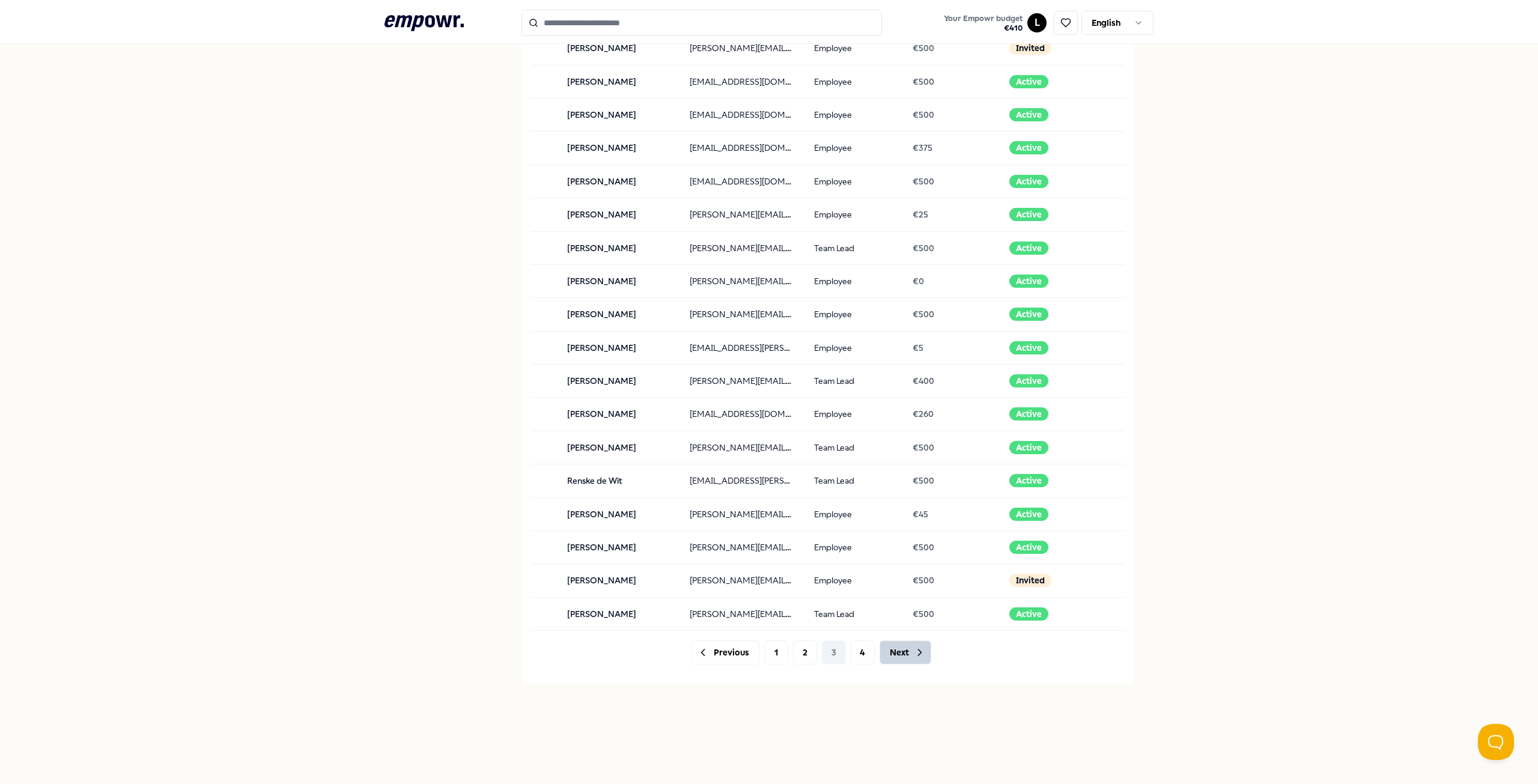
click at [899, 656] on button "Next" at bounding box center [905, 652] width 52 height 24
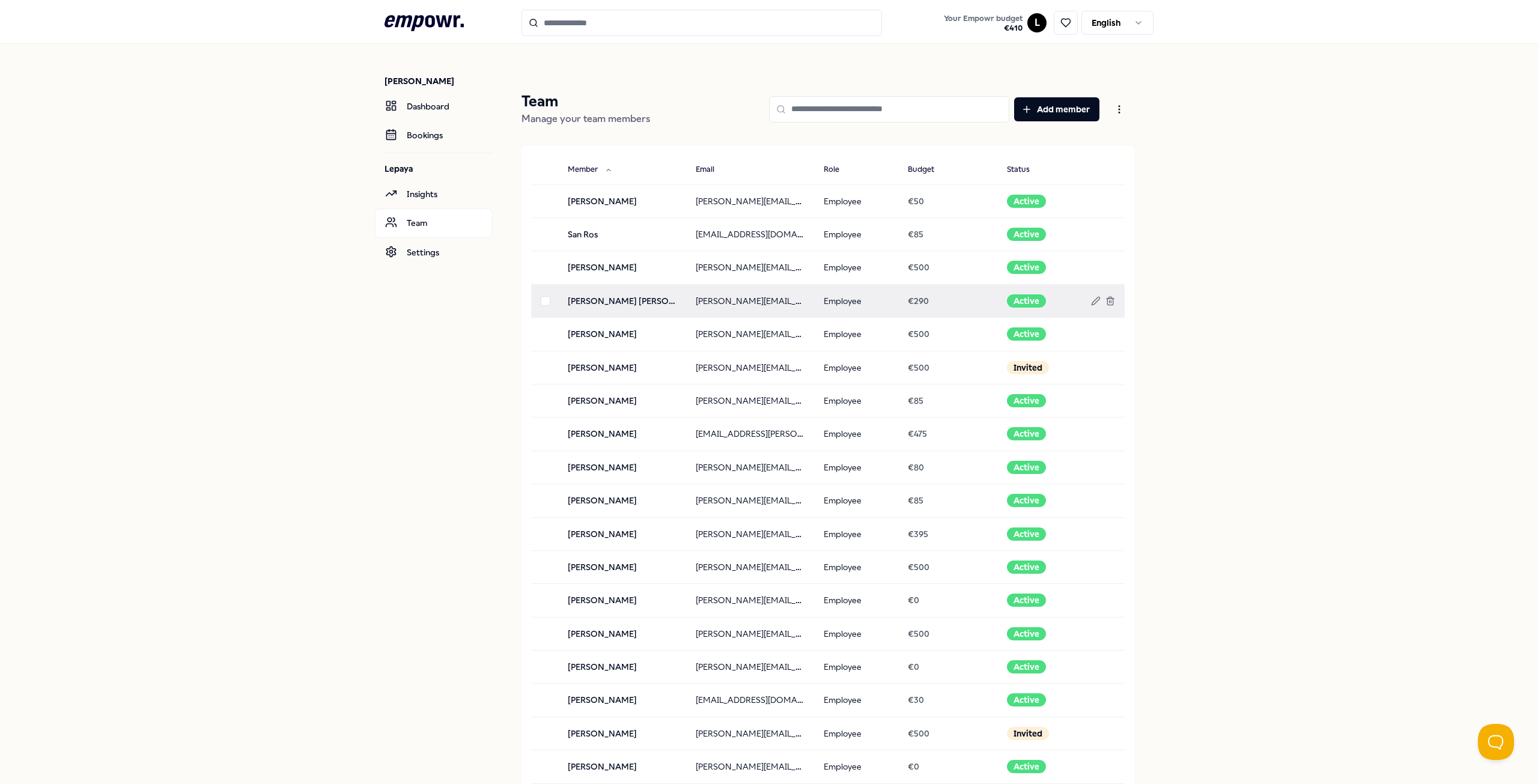
click at [540, 302] on button "button" at bounding box center [545, 300] width 9 height 9
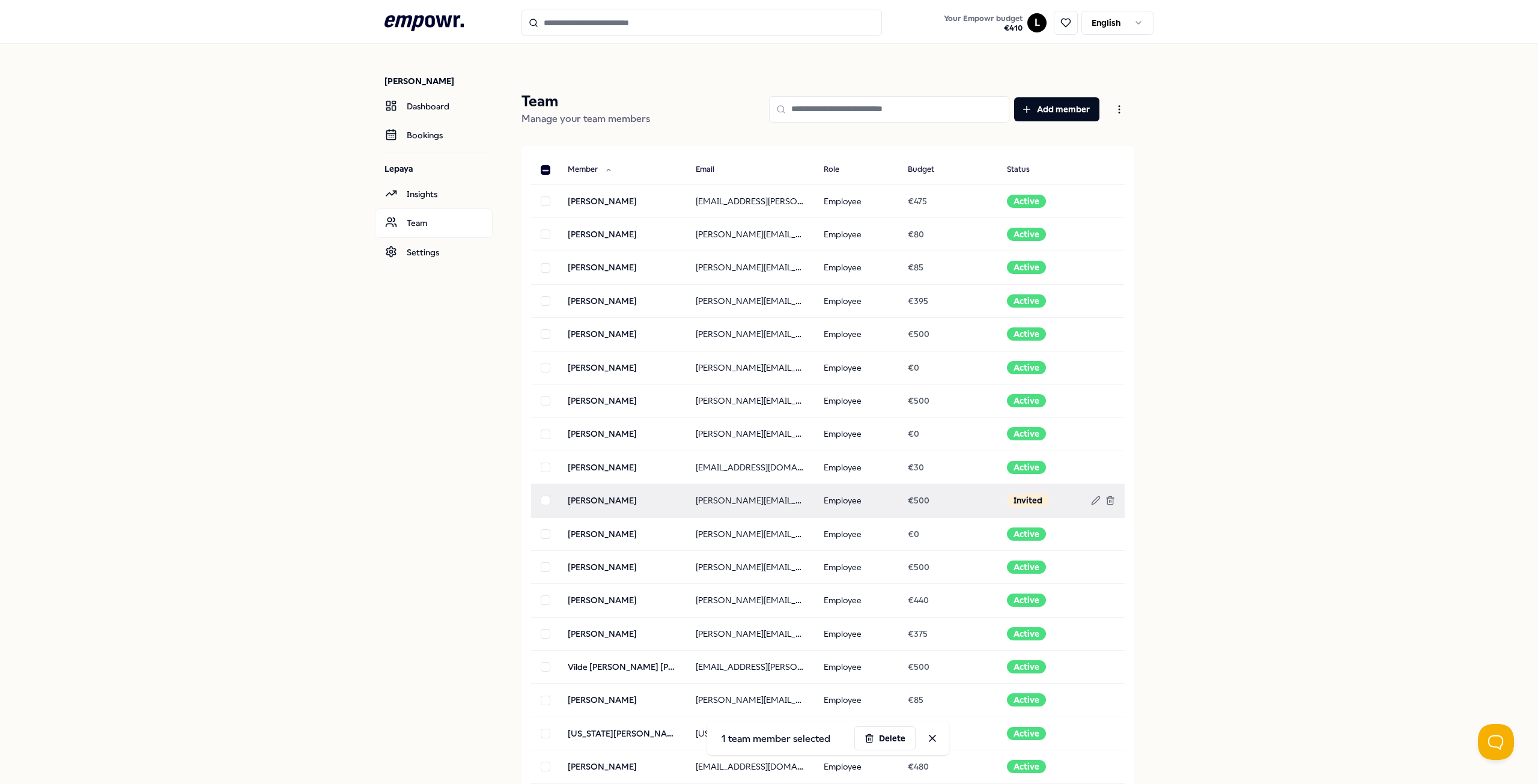
click at [543, 499] on button "button" at bounding box center [545, 500] width 9 height 9
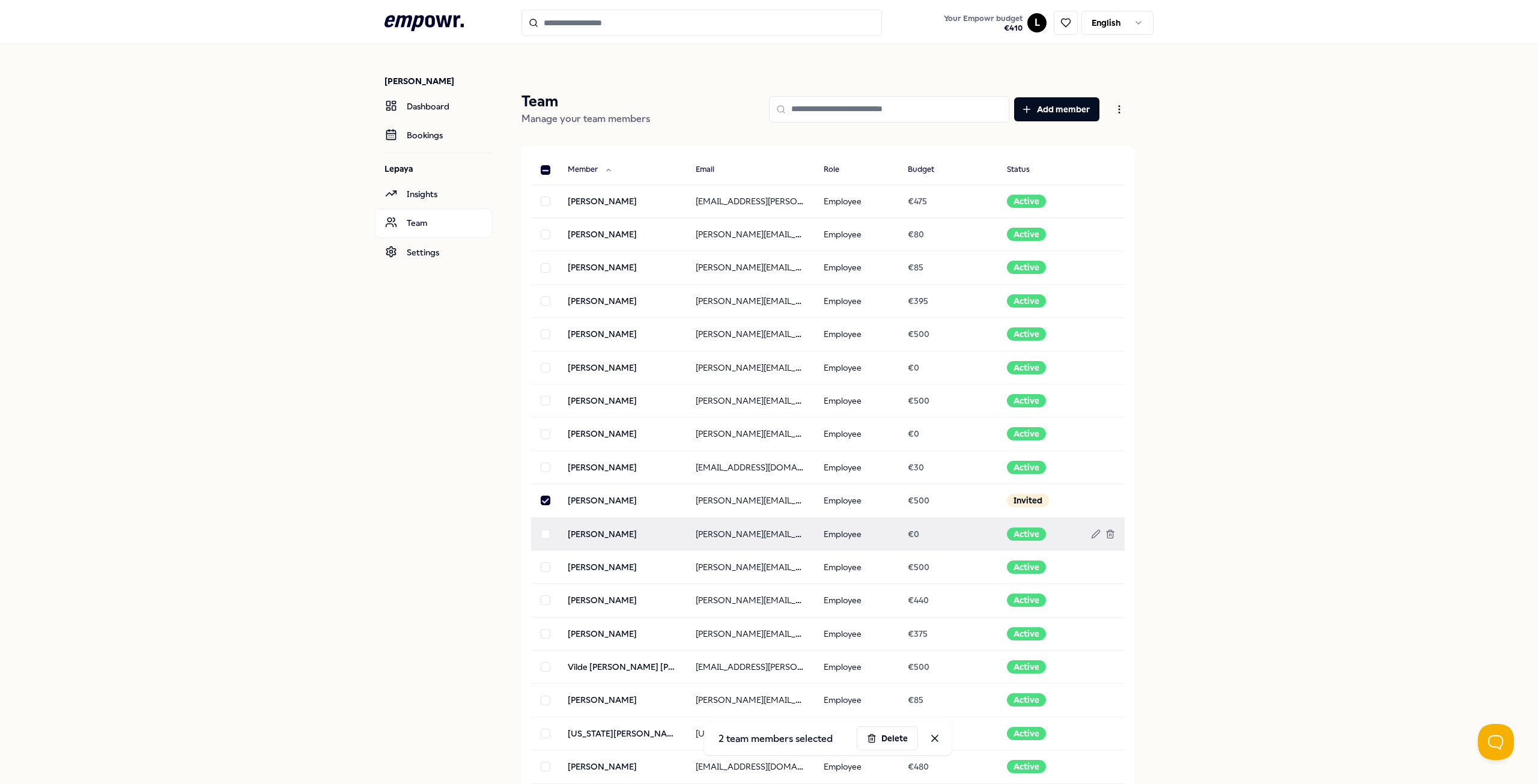
click at [543, 532] on button "button" at bounding box center [545, 533] width 9 height 9
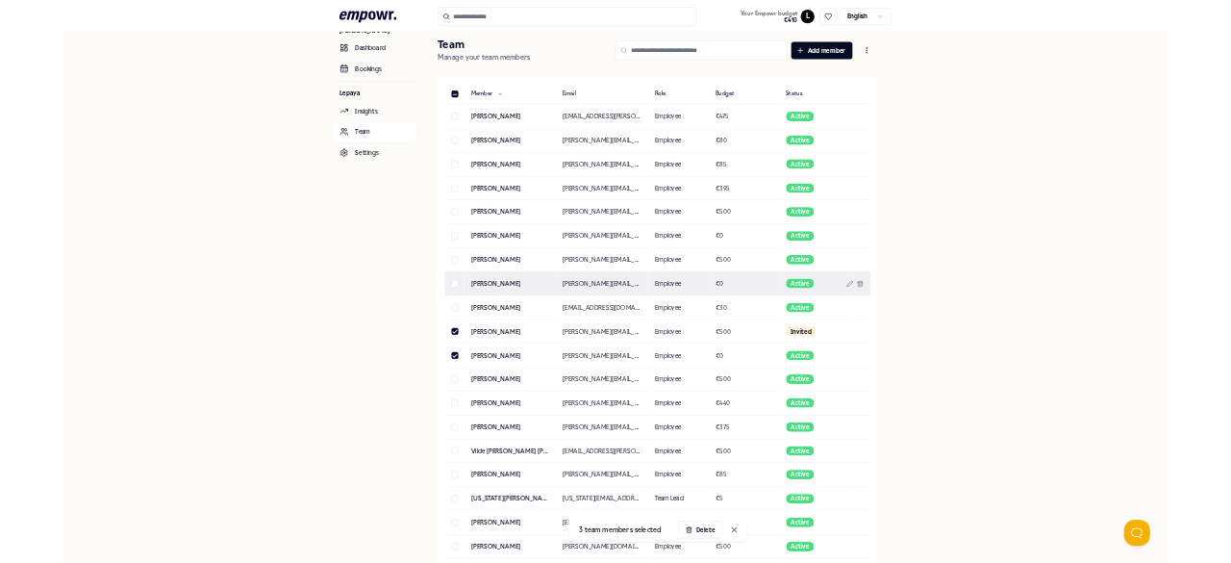
scroll to position [192, 0]
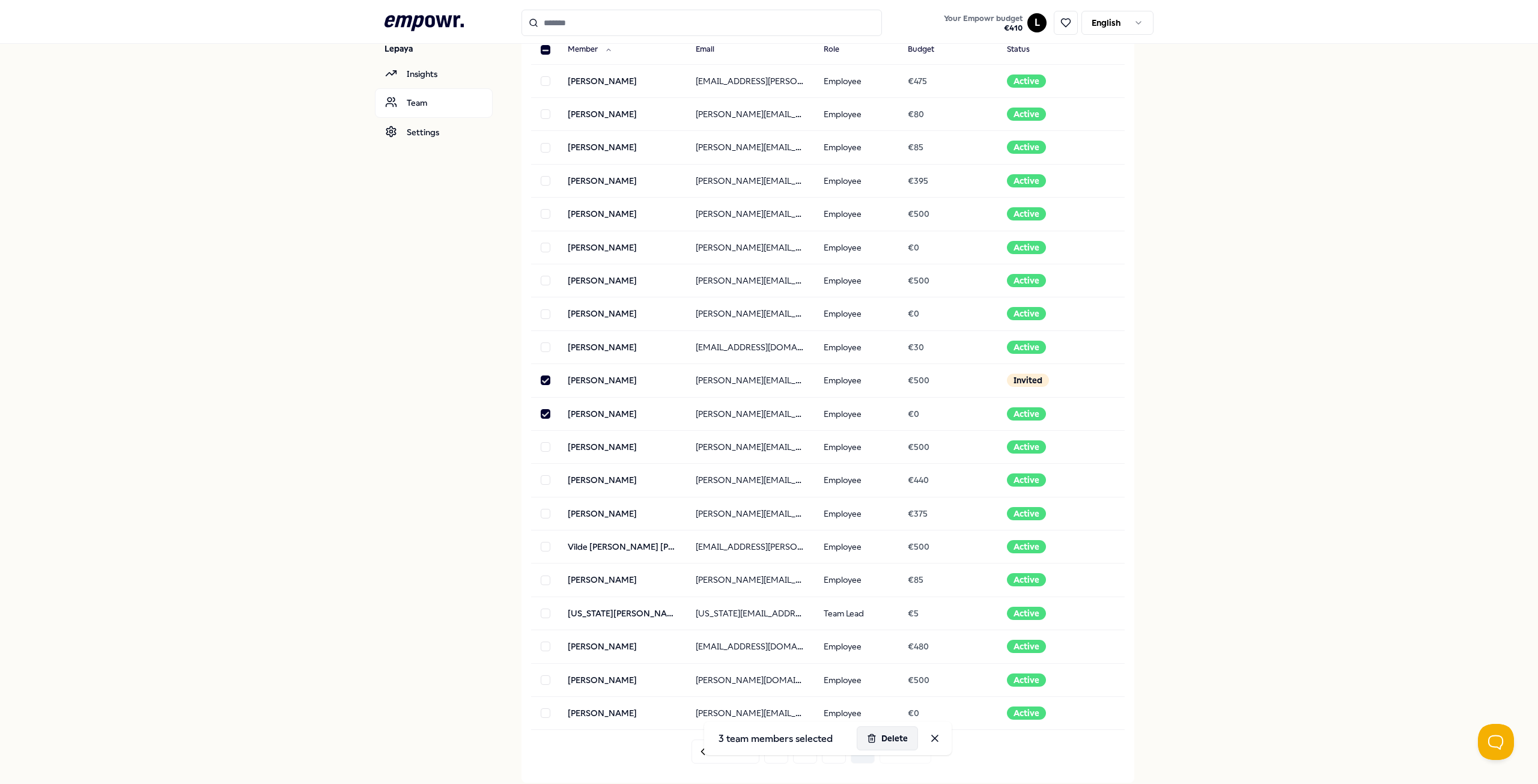
click at [876, 737] on button "Delete" at bounding box center [887, 738] width 61 height 24
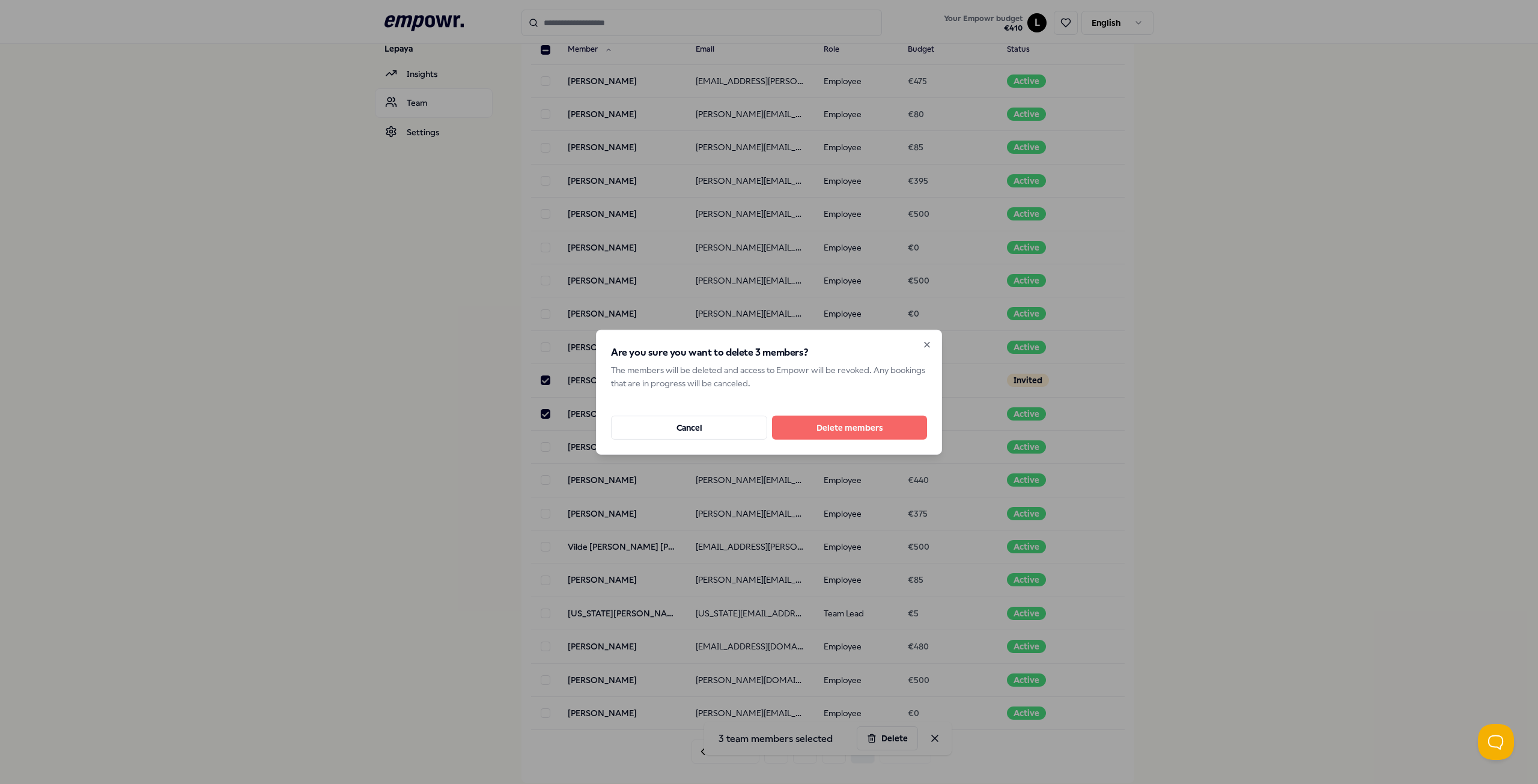
click at [901, 434] on button "Delete members" at bounding box center [850, 427] width 155 height 24
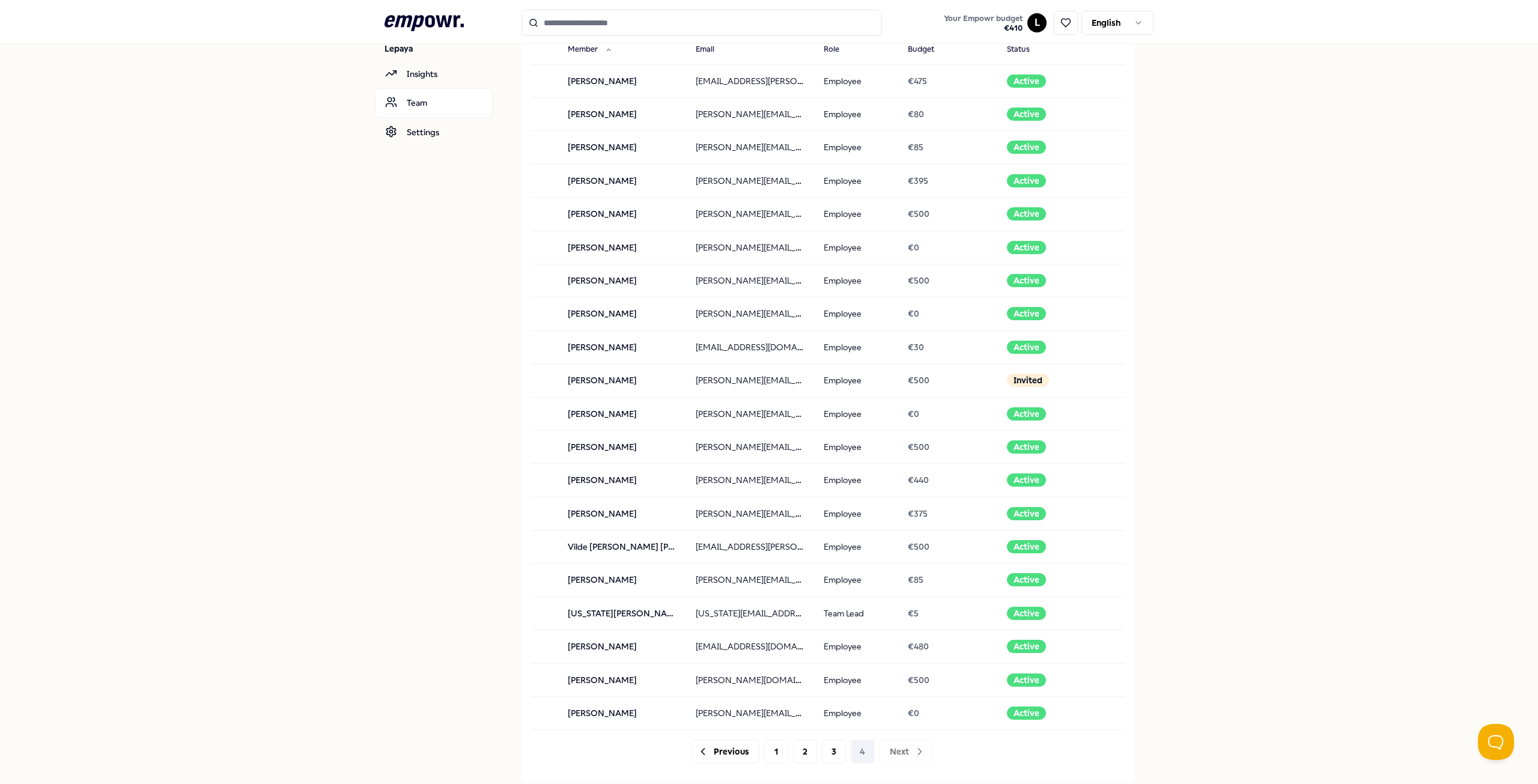
click at [827, 753] on div at bounding box center [828, 738] width 613 height 34
